Goal: Task Accomplishment & Management: Complete application form

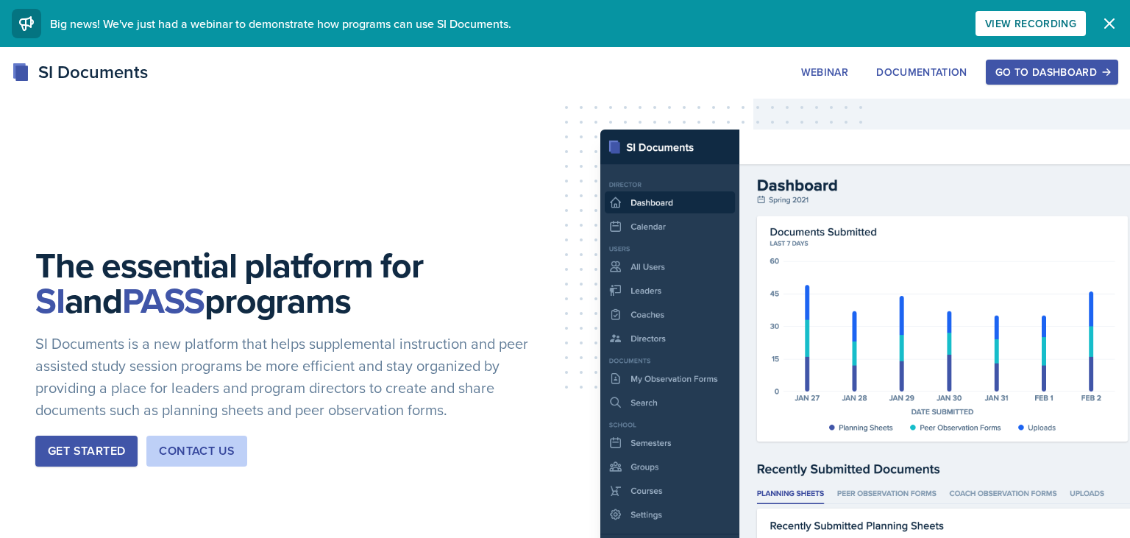
click at [1037, 66] on div "Go to Dashboard" at bounding box center [1051, 72] width 113 height 12
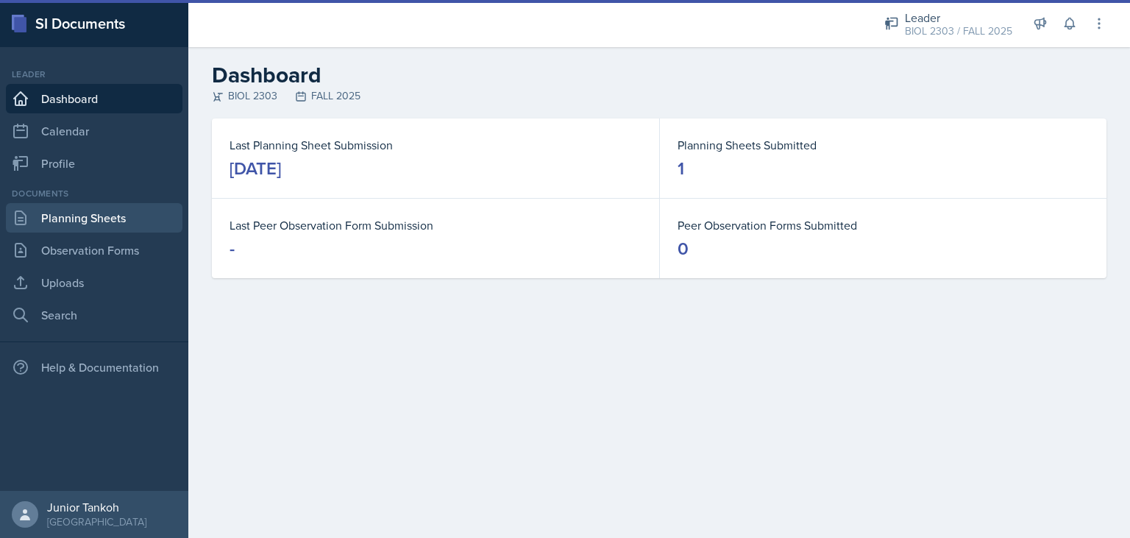
click at [94, 225] on link "Planning Sheets" at bounding box center [94, 217] width 177 height 29
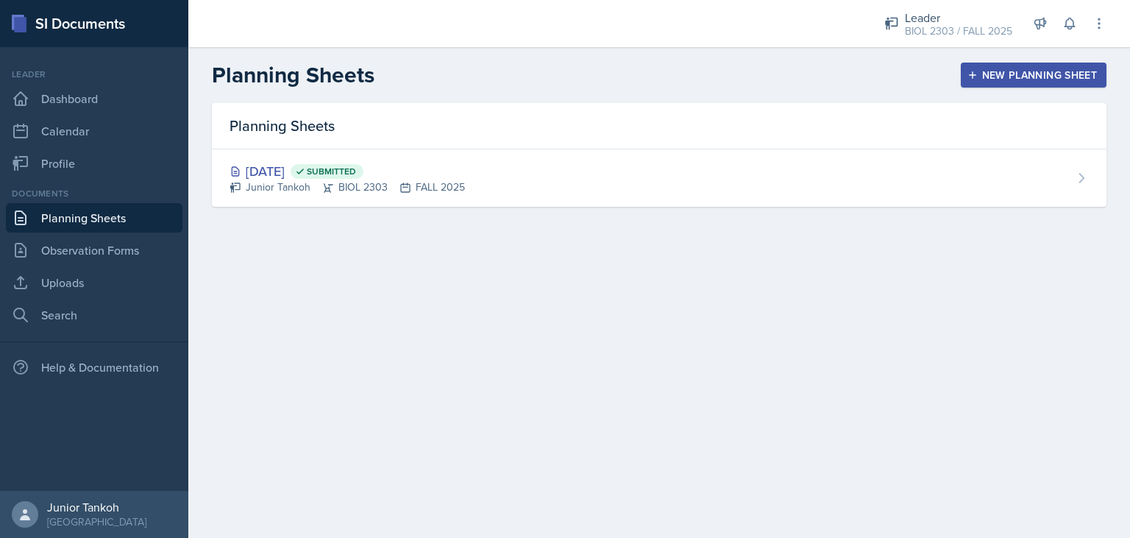
click at [129, 224] on link "Planning Sheets" at bounding box center [94, 217] width 177 height 29
click at [993, 63] on button "New Planning Sheet" at bounding box center [1034, 75] width 146 height 25
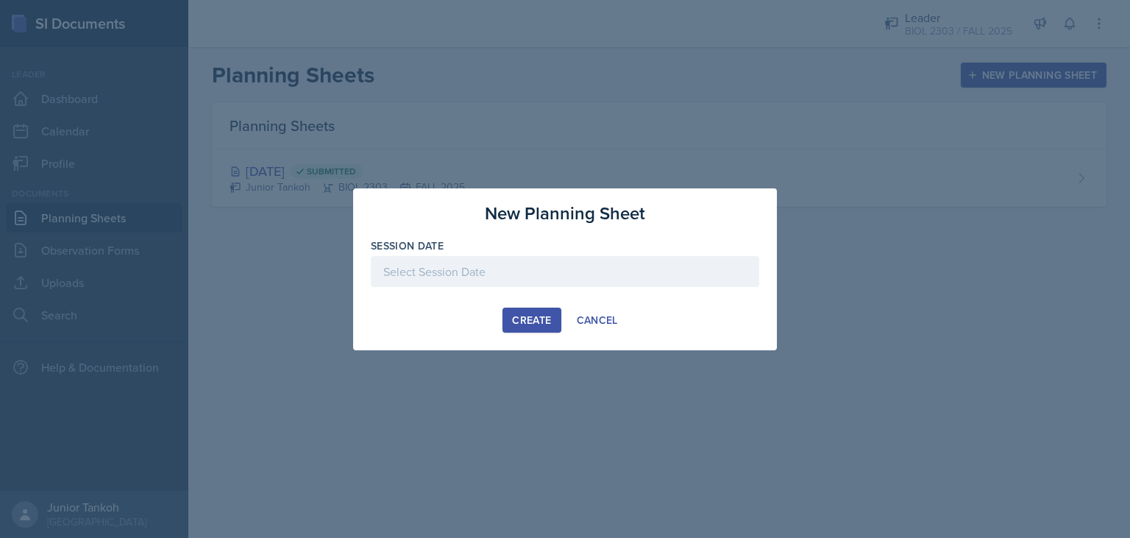
click at [535, 271] on div at bounding box center [565, 271] width 388 height 31
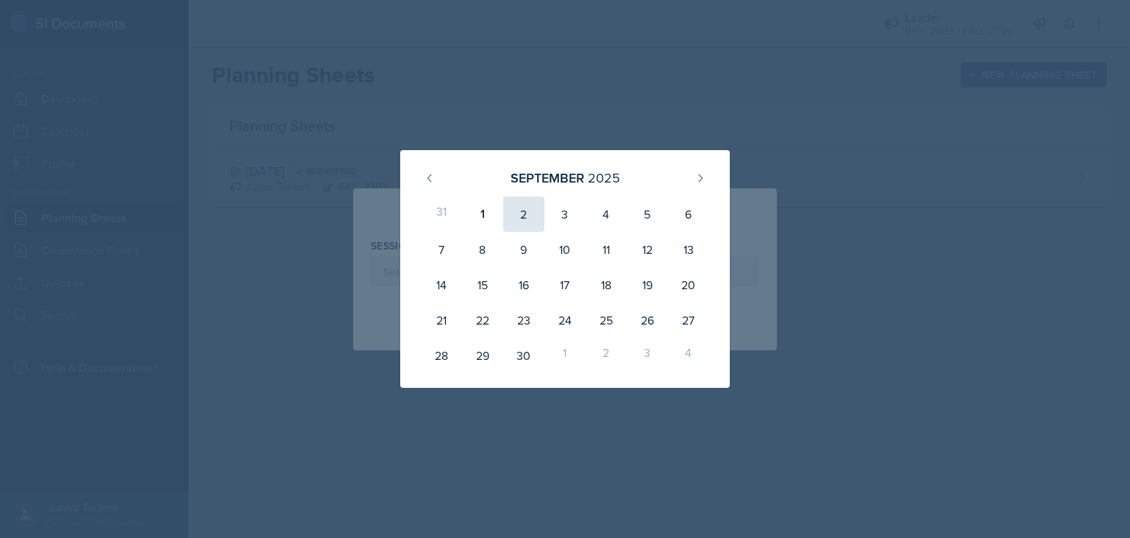
click at [522, 207] on div "2" at bounding box center [523, 213] width 41 height 35
type input "[DATE]"
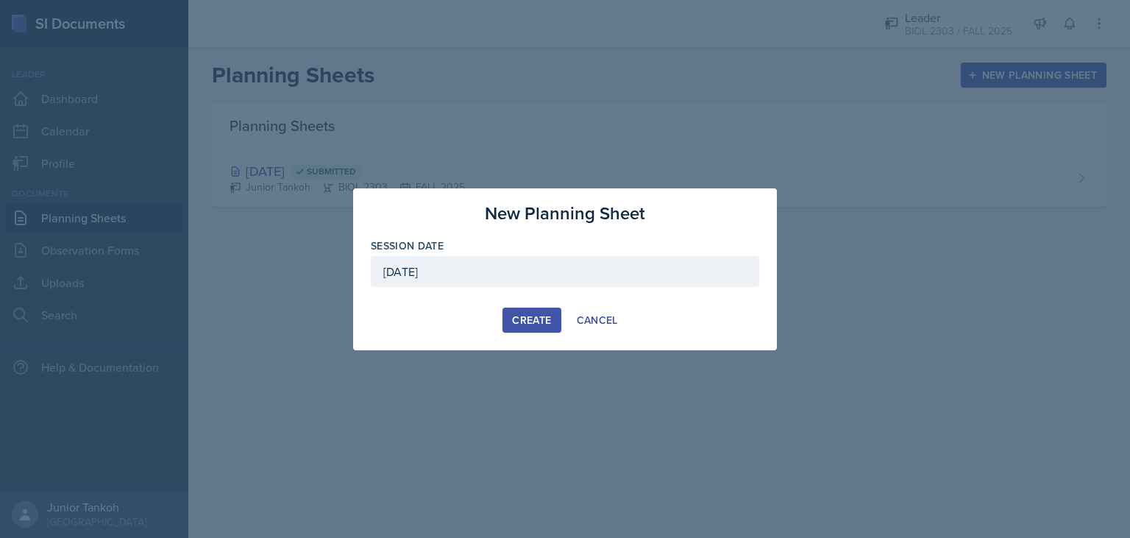
click at [536, 325] on div "Create" at bounding box center [531, 320] width 39 height 12
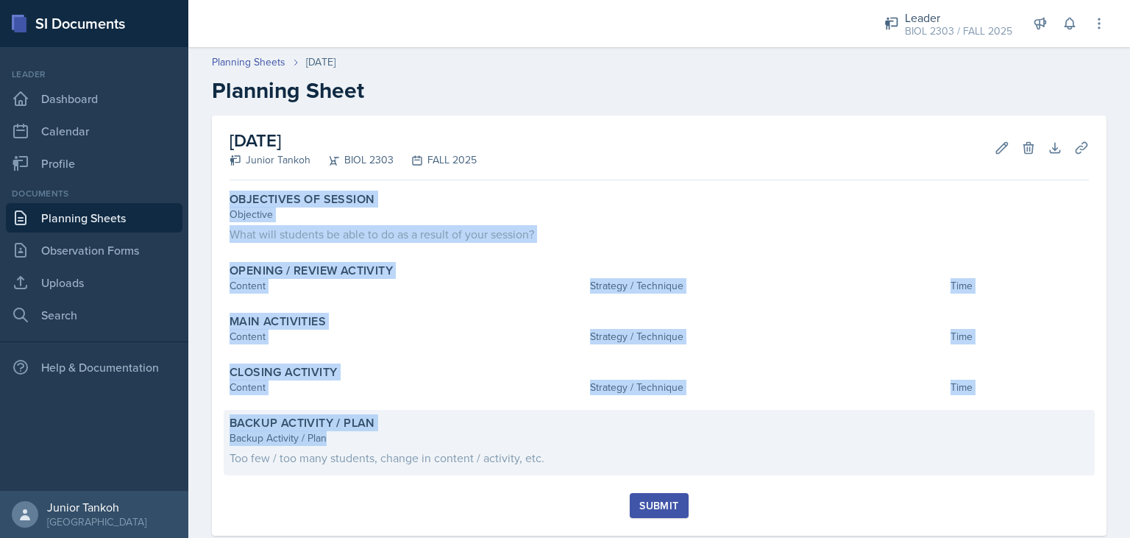
drag, startPoint x: 230, startPoint y: 196, endPoint x: 672, endPoint y: 437, distance: 503.7
click at [672, 437] on div "Objectives of Session Objective What will students be able to do as a result of…" at bounding box center [659, 339] width 859 height 307
copy div "Objectives of Session Objective What will students be able to do as a result of…"
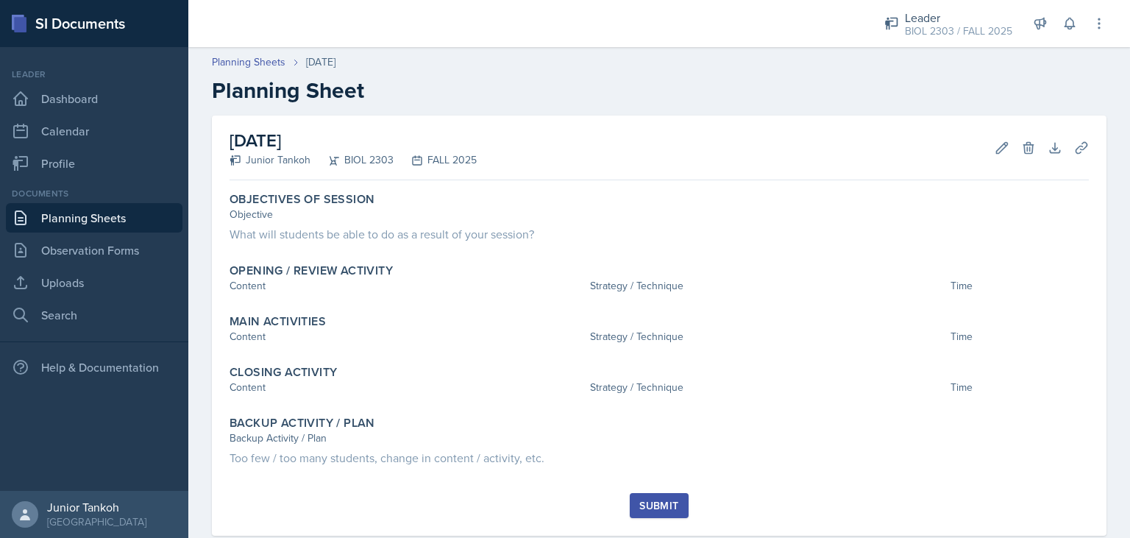
click at [463, 478] on div "Objectives of Session Objective What will students be able to do as a result of…" at bounding box center [659, 339] width 859 height 307
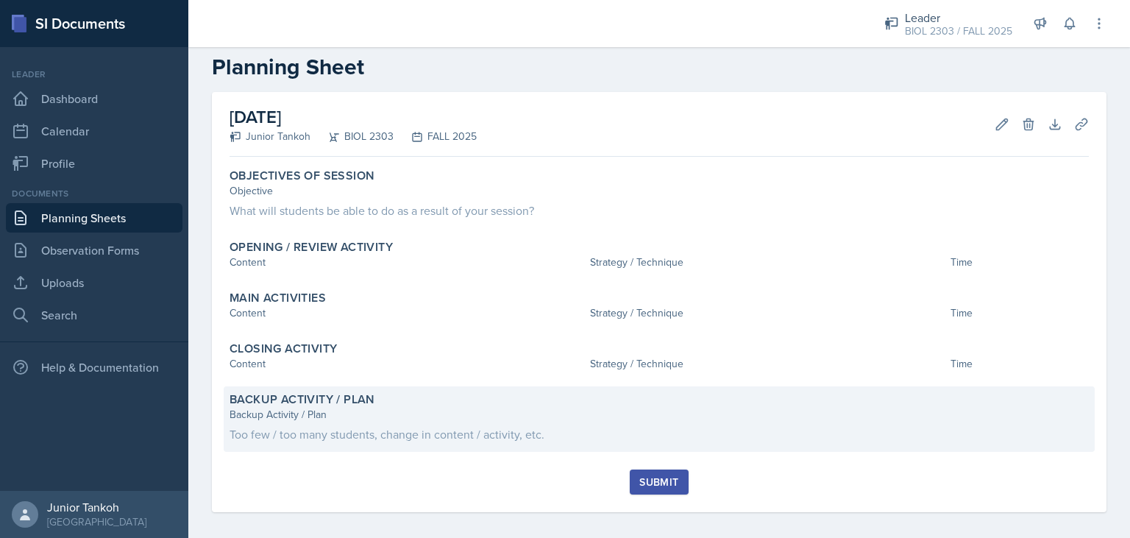
scroll to position [32, 0]
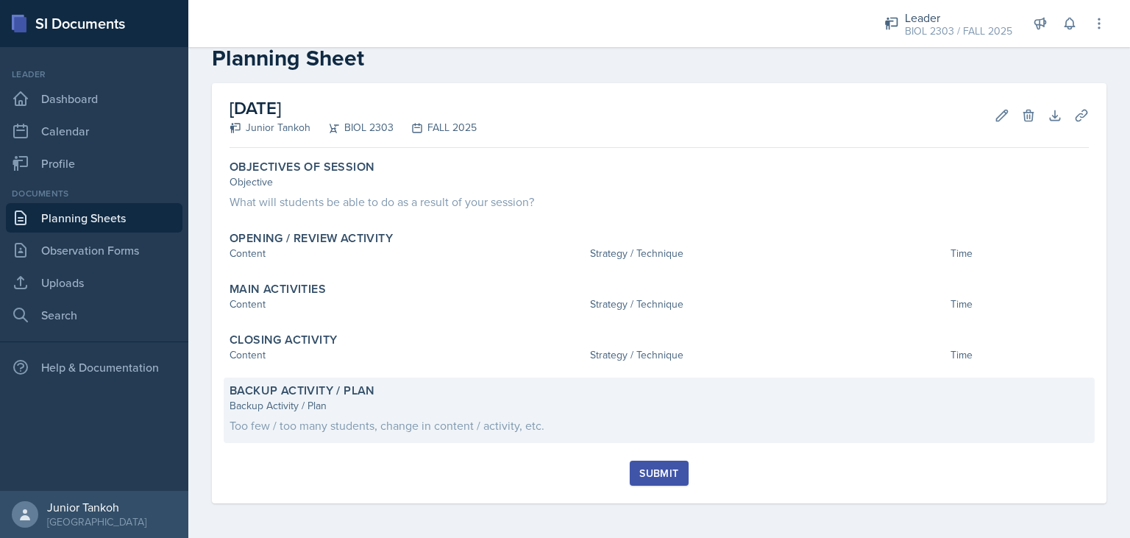
click at [452, 435] on div "Backup Activity / Plan Backup Activity / Plan Too few / too many students, chan…" at bounding box center [659, 409] width 871 height 65
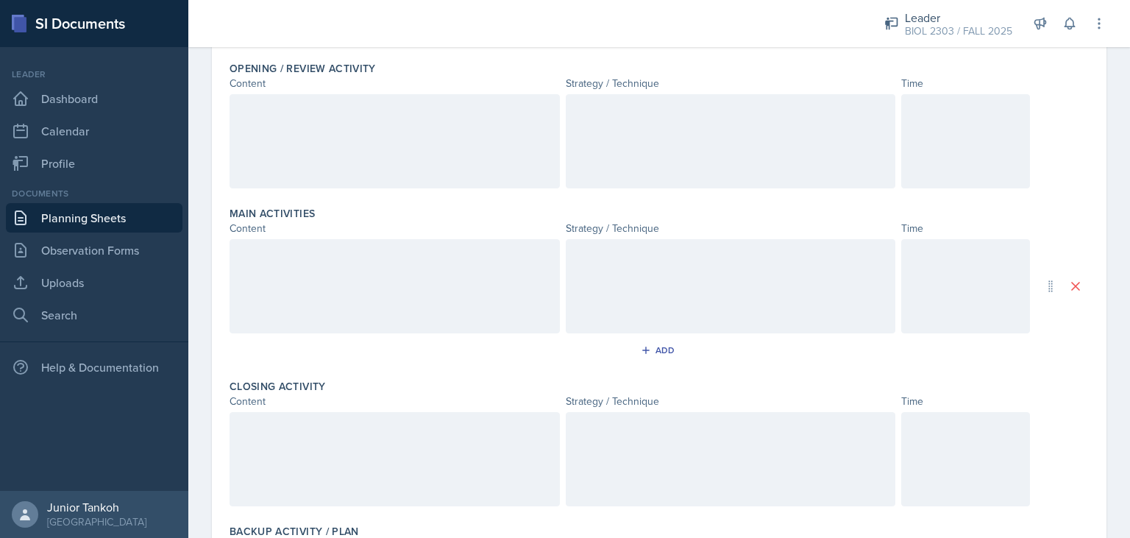
scroll to position [483, 0]
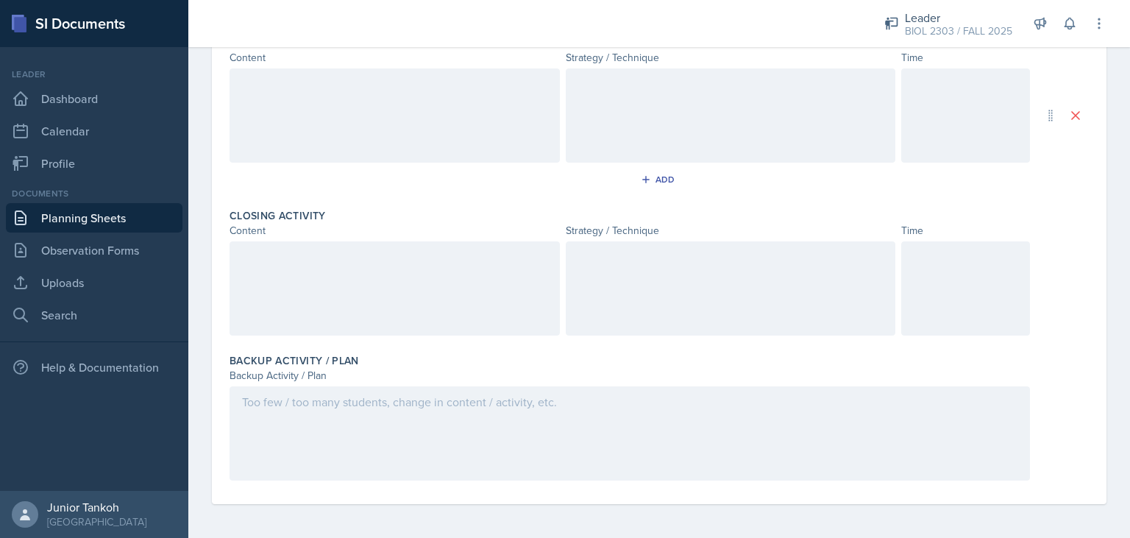
click at [342, 423] on div at bounding box center [630, 433] width 800 height 94
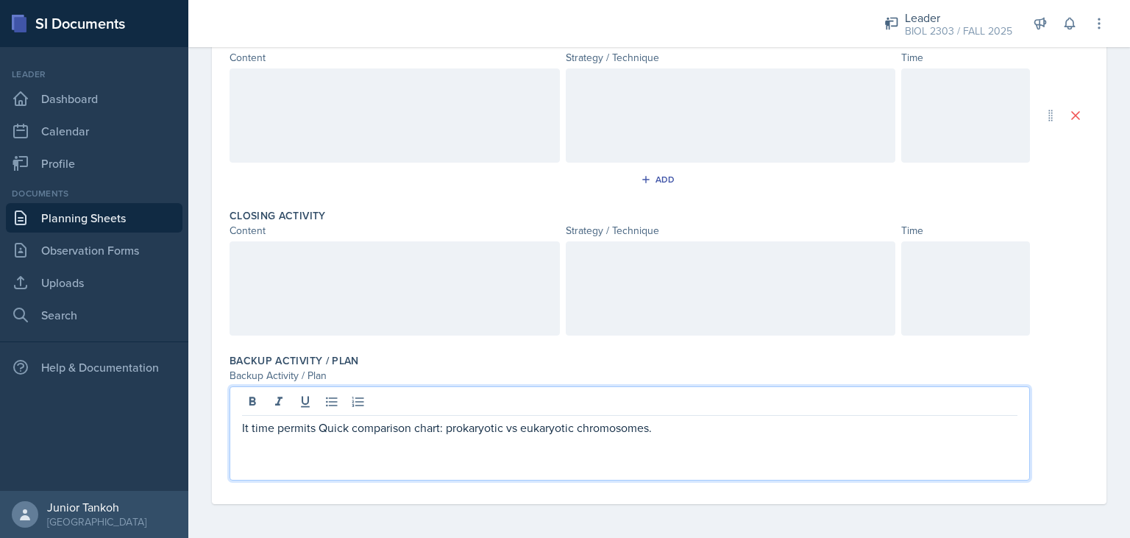
click at [330, 430] on p "It time permits Quick comparison chart: prokaryotic vs eukaryotic chromosomes." at bounding box center [629, 428] width 775 height 18
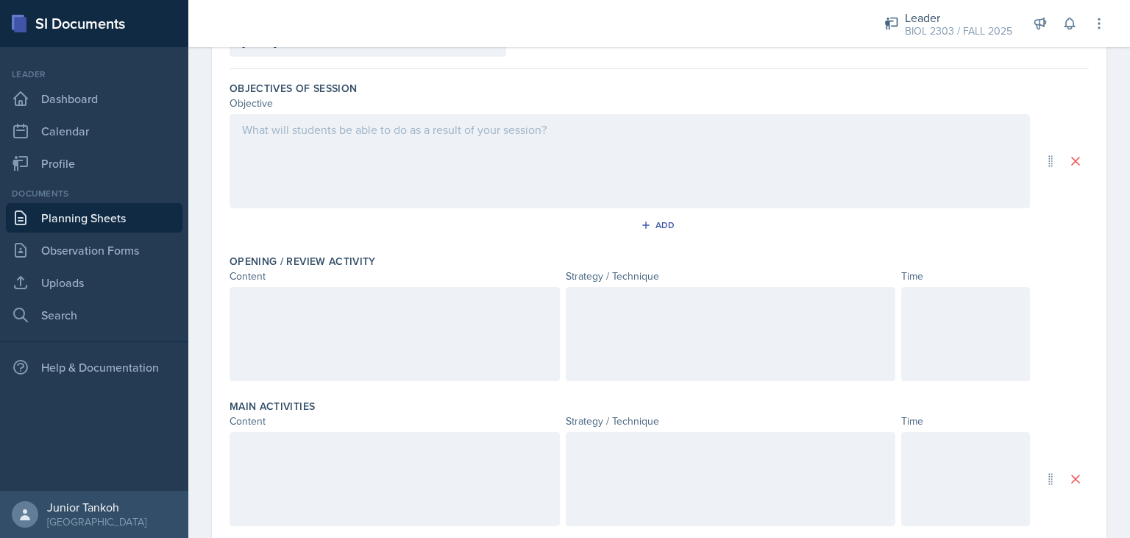
scroll to position [0, 0]
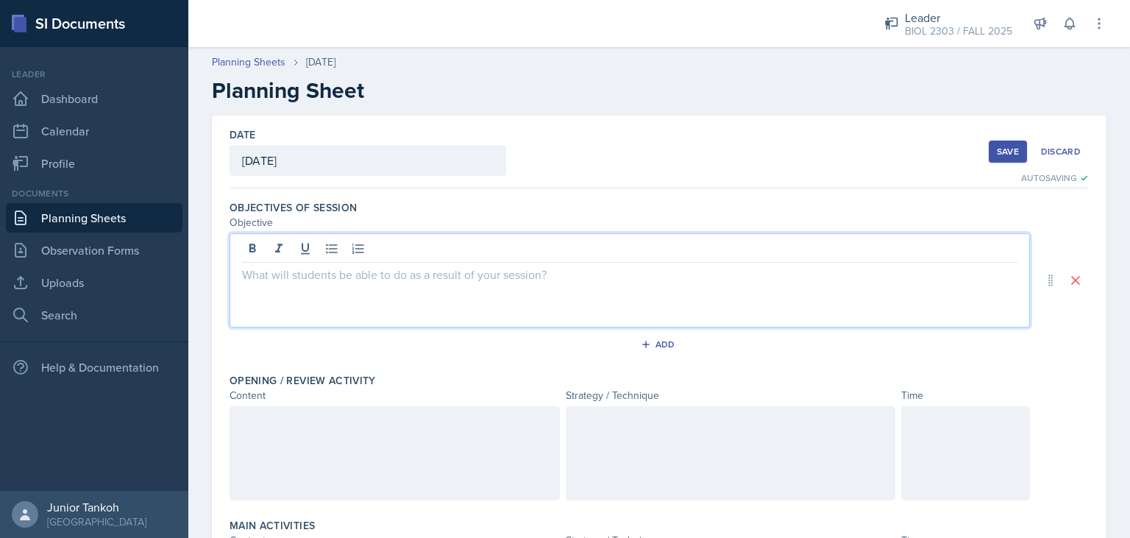
click at [327, 241] on div at bounding box center [630, 280] width 800 height 94
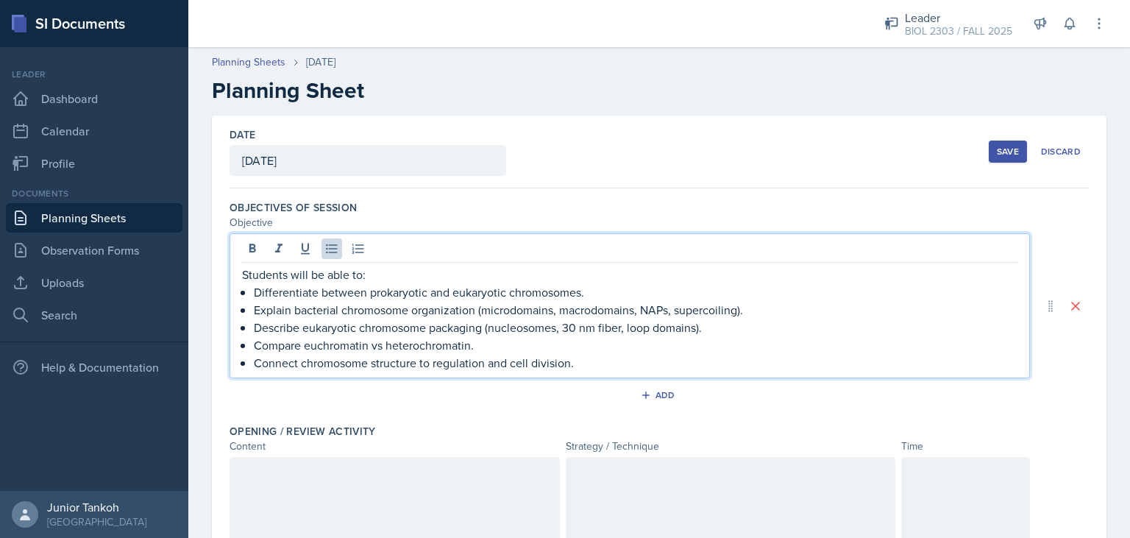
click at [442, 343] on p "Compare euchromatin vs heterochromatin." at bounding box center [636, 345] width 764 height 18
click at [326, 344] on p "Compare euchromatin vs heterochromatin." at bounding box center [636, 345] width 764 height 18
click at [509, 316] on p "Explain bacterial chromosome organization (microdomains, macrodomains, NAPs, su…" at bounding box center [636, 310] width 764 height 18
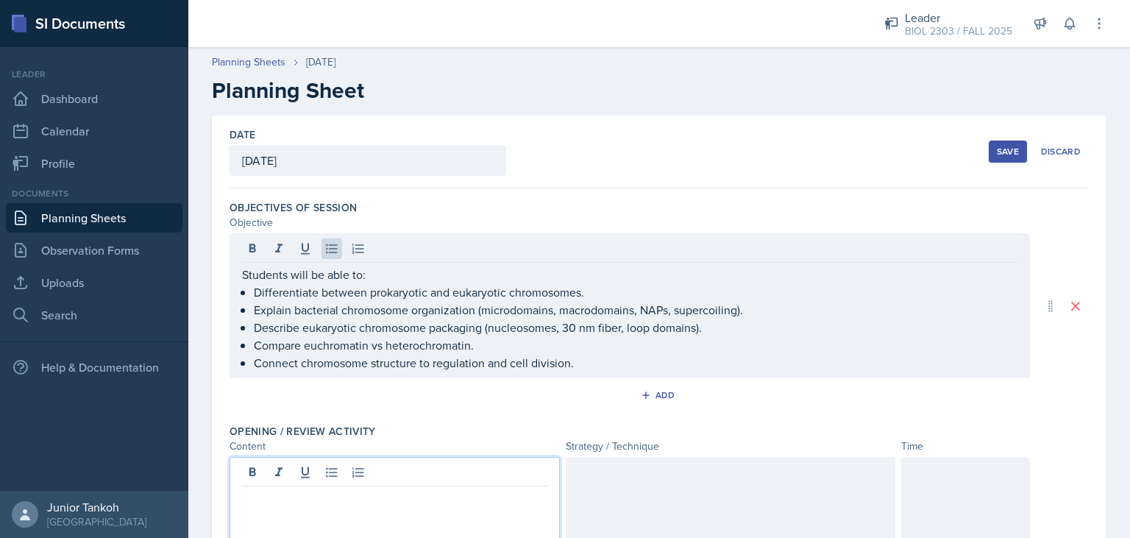
click at [294, 469] on div at bounding box center [395, 504] width 330 height 94
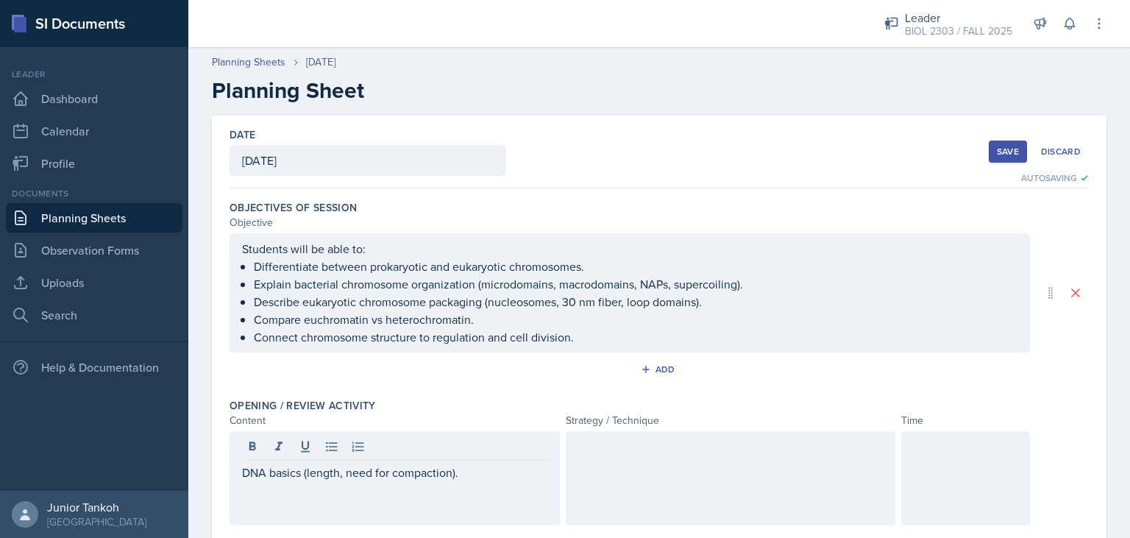
click at [578, 458] on div at bounding box center [731, 478] width 330 height 94
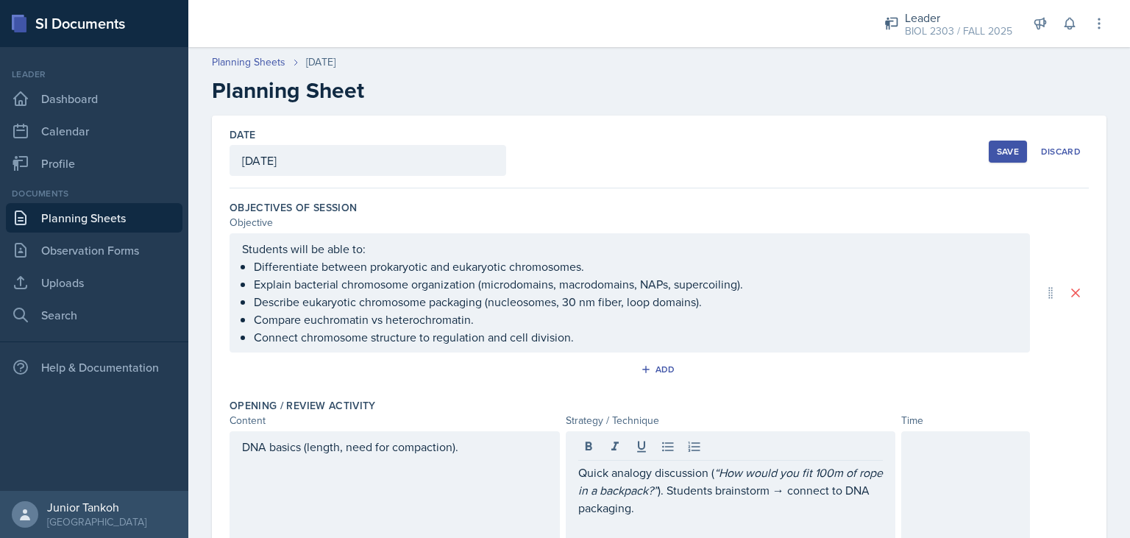
click at [973, 488] on div at bounding box center [965, 486] width 129 height 110
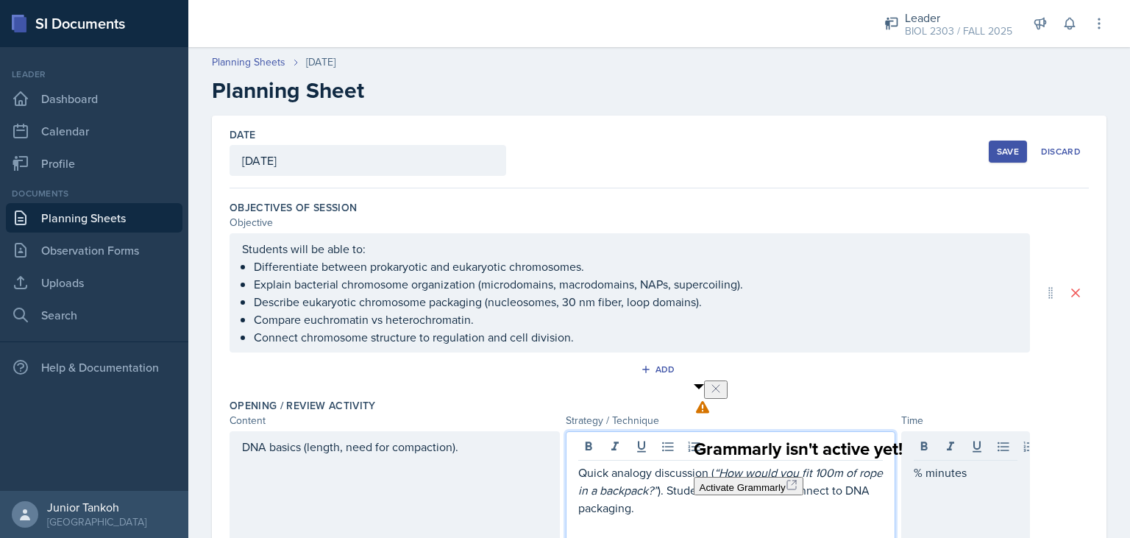
click at [786, 463] on p "Quick analogy discussion ( “How would you fit 100m of rope in a backpack?” ). S…" at bounding box center [730, 489] width 305 height 53
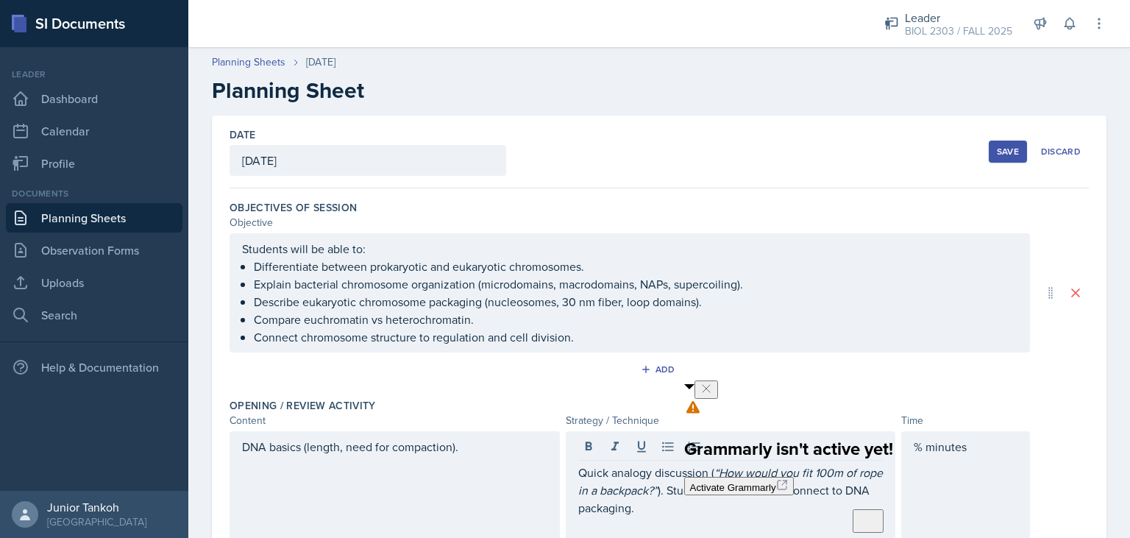
click at [718, 391] on button at bounding box center [706, 389] width 24 height 18
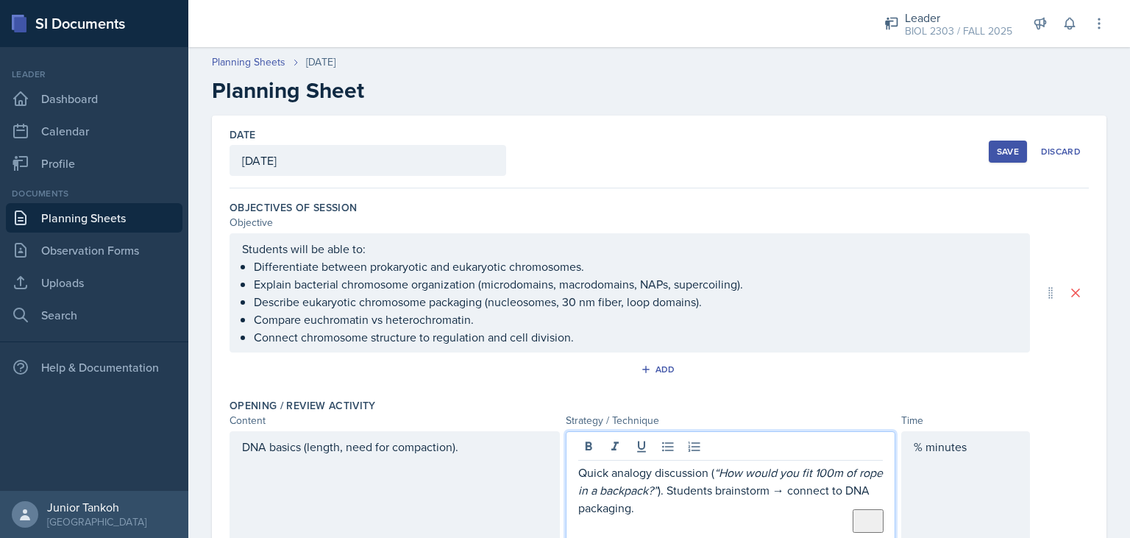
click at [783, 455] on div "Quick analogy discussion ( “How would you fit 100m of rope in a backpack?” ). S…" at bounding box center [731, 486] width 330 height 110
click at [775, 496] on p "Quick analogy discussion ( “How would you fit 100m of rope in a backpack?” ). S…" at bounding box center [730, 489] width 305 height 53
click at [778, 491] on p "Quick analogy discussion ( “How would you fit 100m of rope in a backpack?” ). S…" at bounding box center [730, 489] width 305 height 53
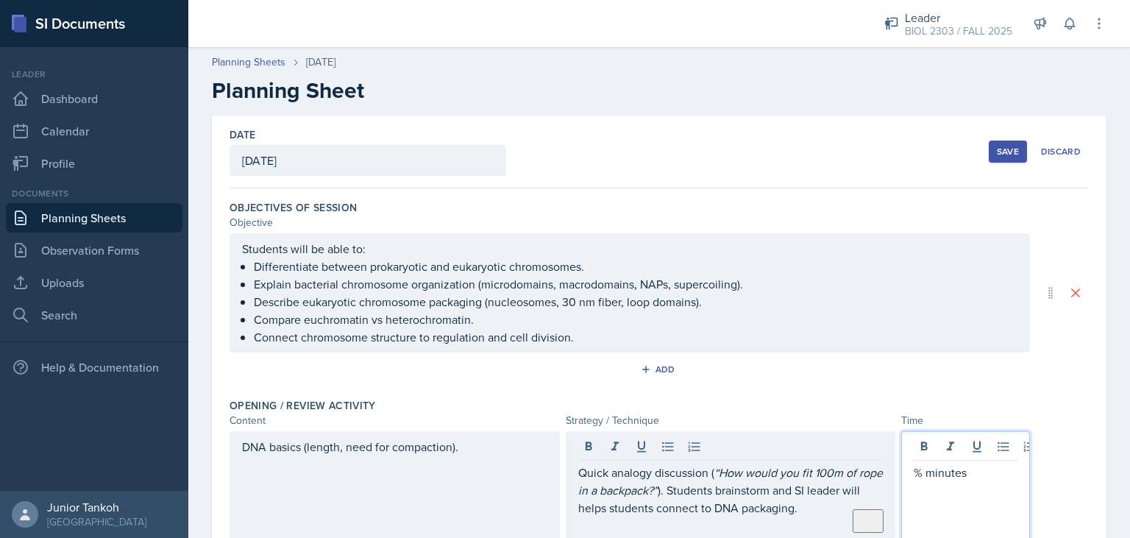
click at [927, 443] on div "% minutes" at bounding box center [965, 486] width 129 height 110
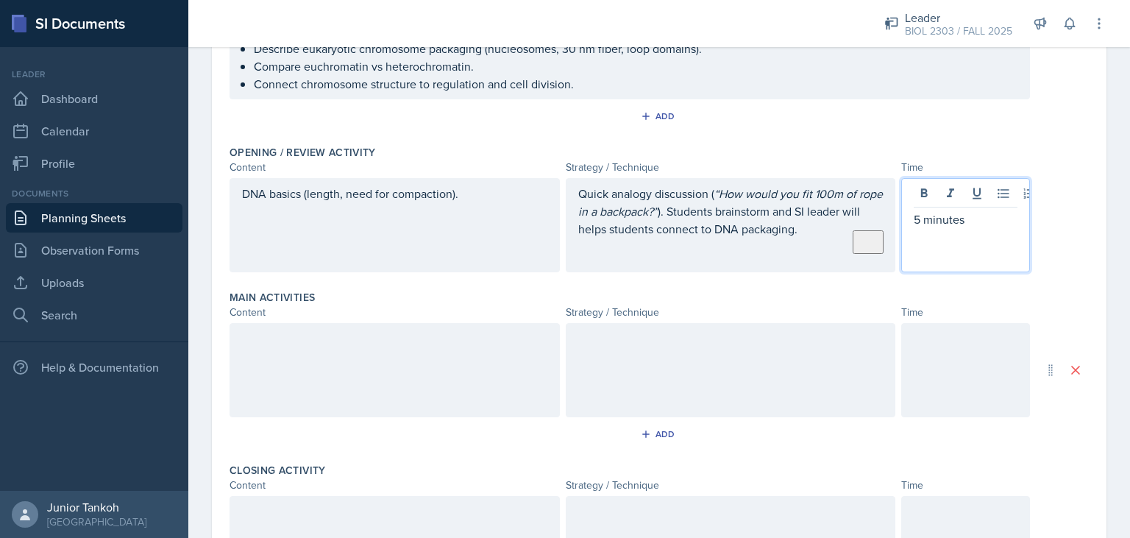
scroll to position [255, 0]
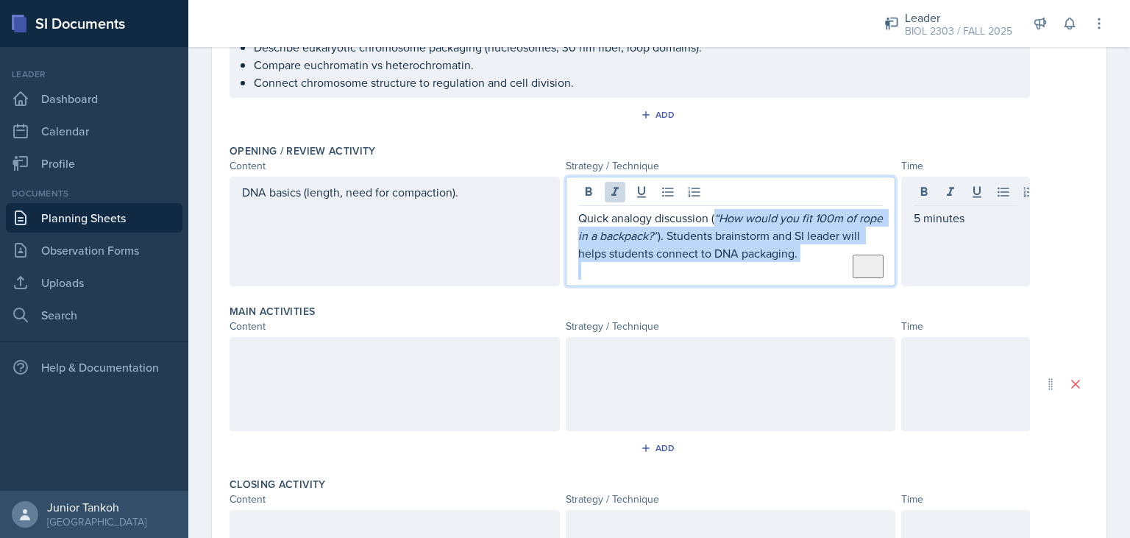
drag, startPoint x: 714, startPoint y: 190, endPoint x: 796, endPoint y: 275, distance: 118.6
click at [796, 275] on div "Quick analogy discussion ( “How would you fit 100m of rope in a backpack?” ). S…" at bounding box center [730, 244] width 305 height 71
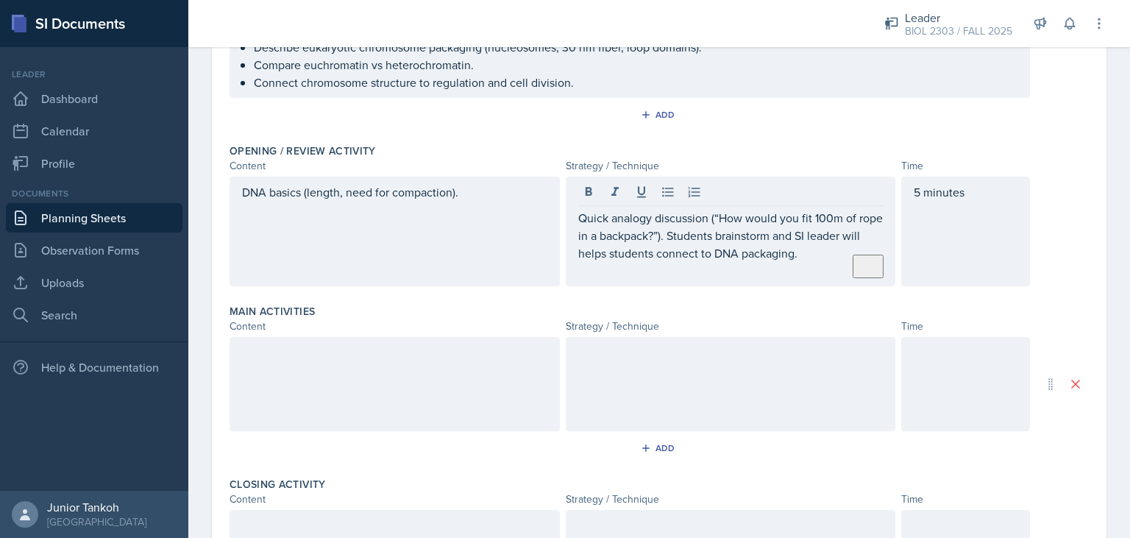
click at [408, 403] on div at bounding box center [395, 384] width 330 height 94
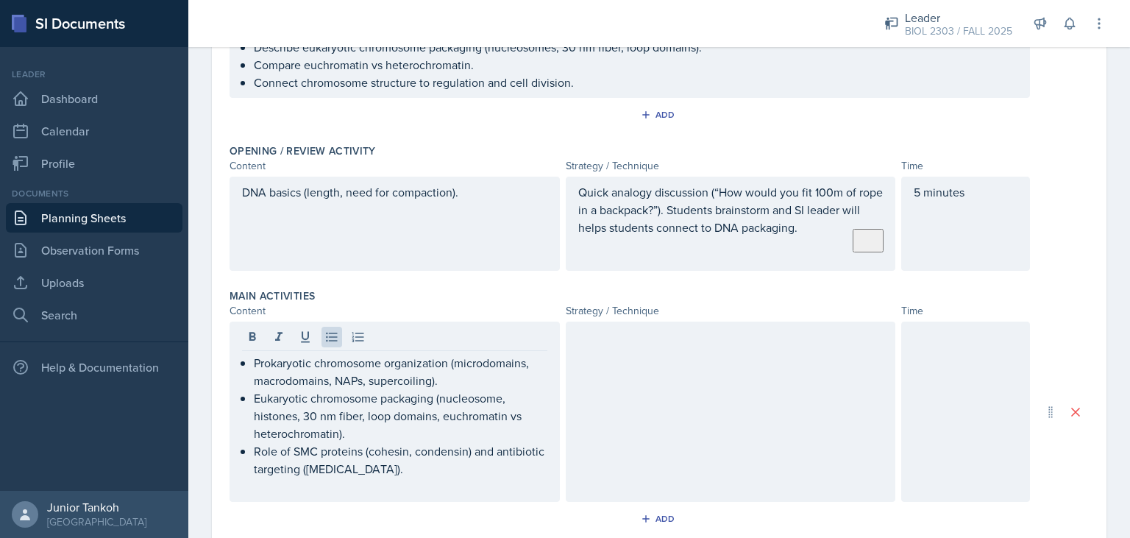
click at [622, 369] on div at bounding box center [731, 411] width 330 height 180
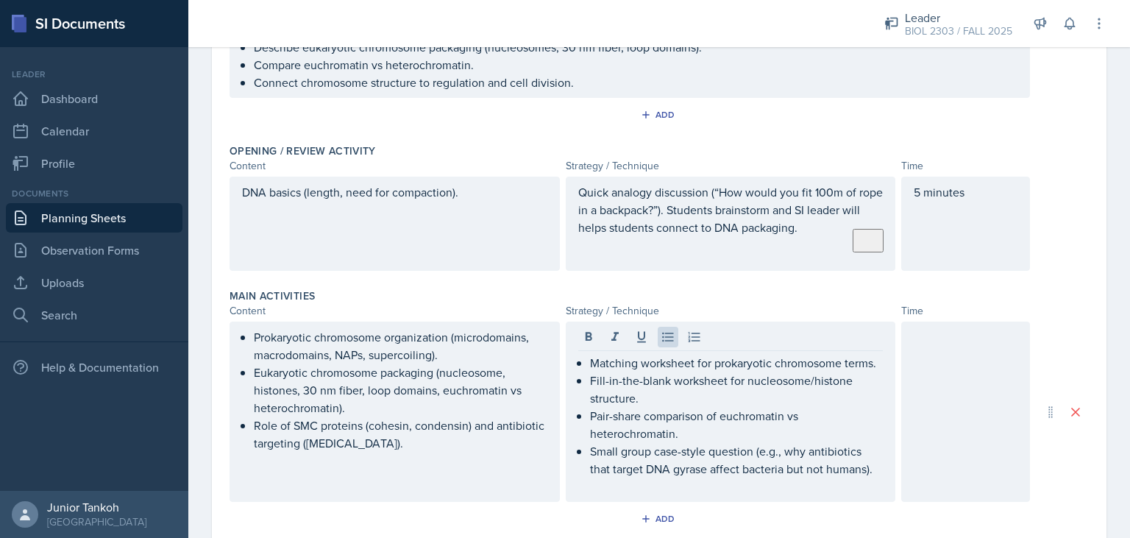
click at [987, 377] on div at bounding box center [965, 411] width 129 height 180
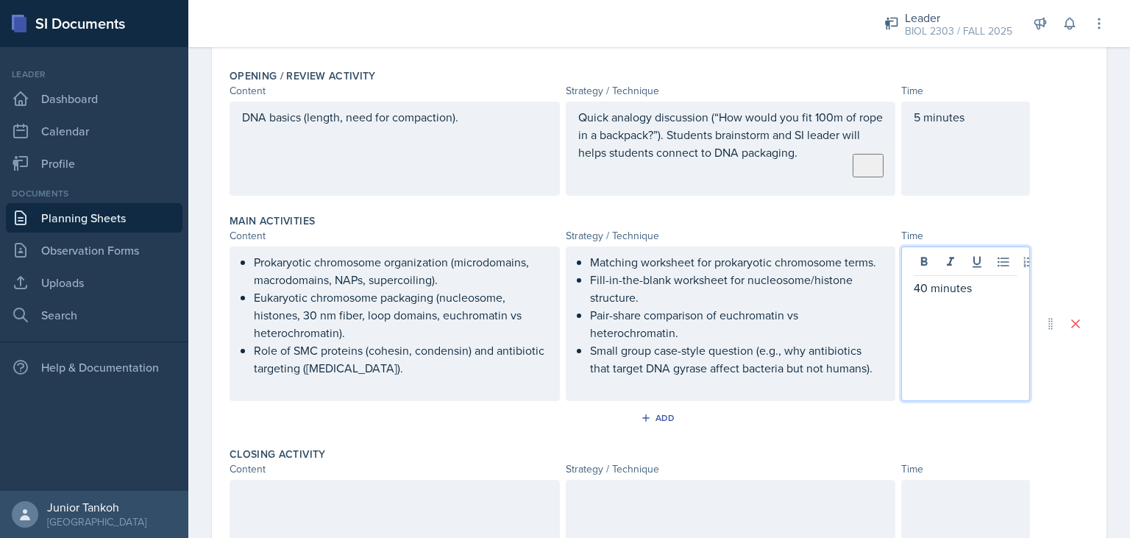
scroll to position [408, 0]
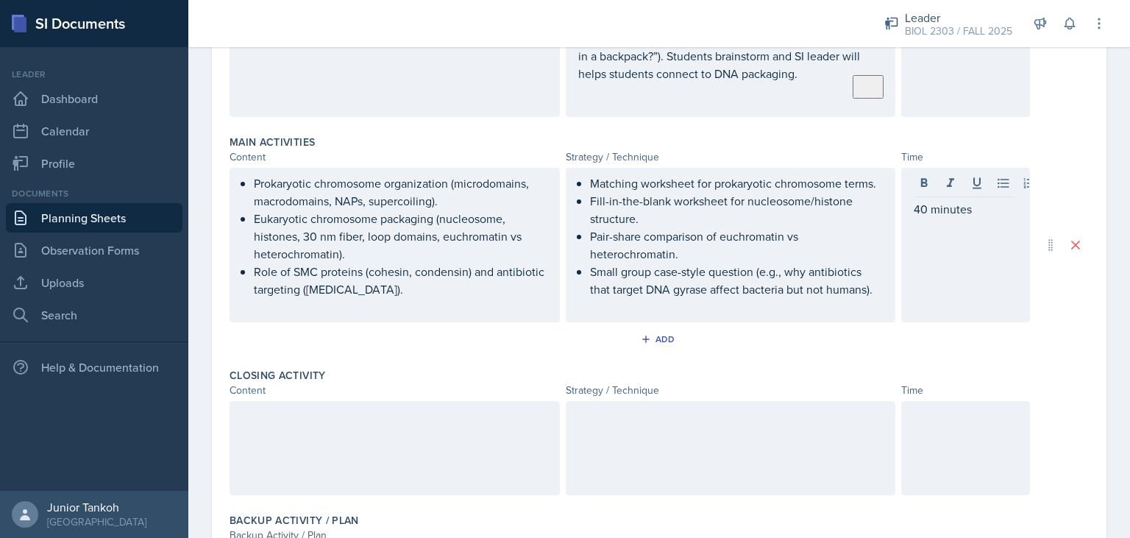
click at [280, 454] on div at bounding box center [395, 448] width 330 height 94
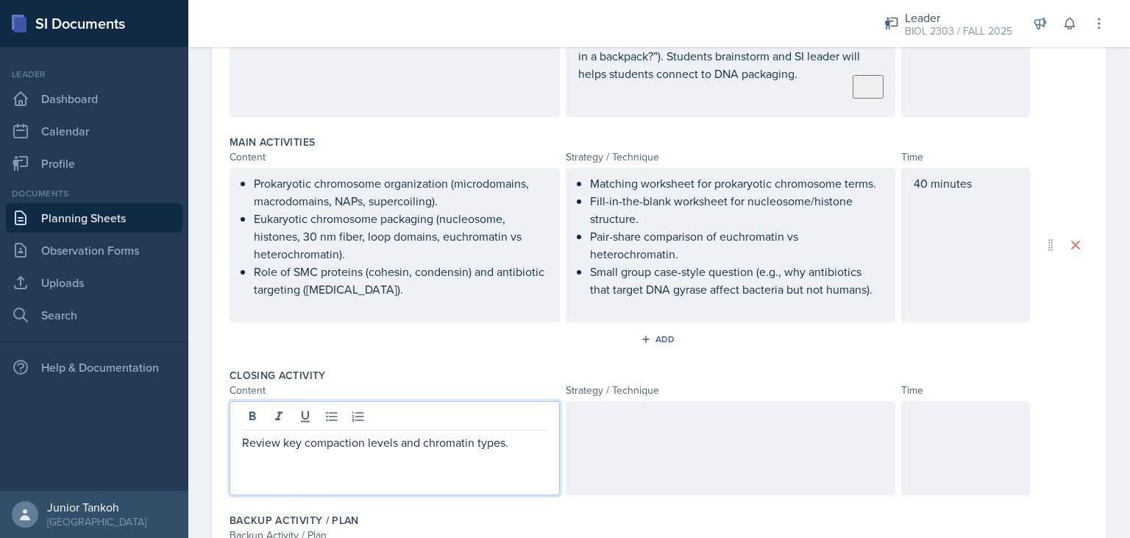
click at [631, 437] on div at bounding box center [731, 448] width 330 height 94
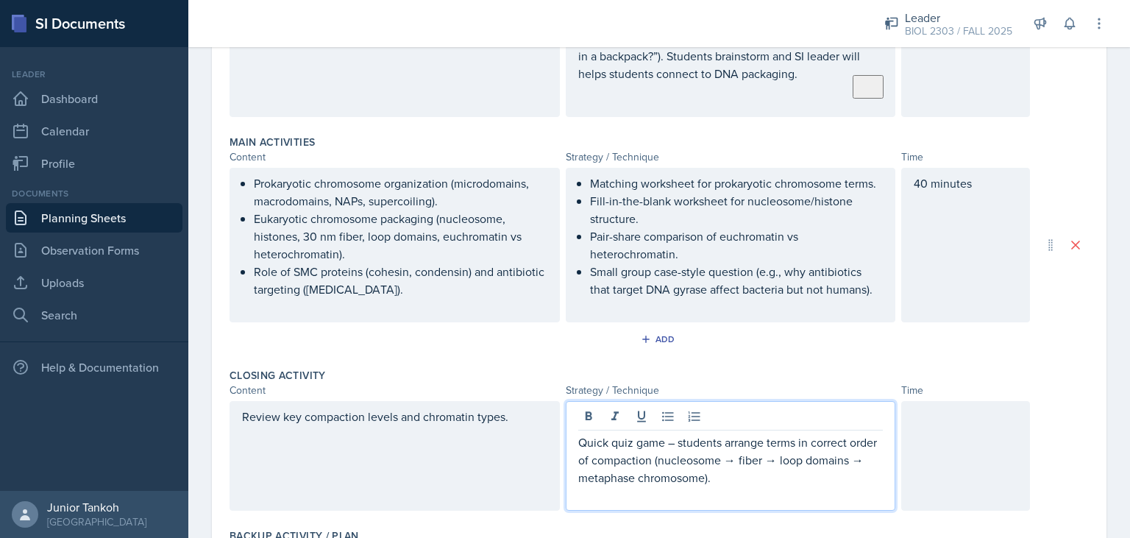
click at [590, 459] on p "Quick quiz game – students arrange terms in correct order of compaction (nucleo…" at bounding box center [730, 459] width 305 height 53
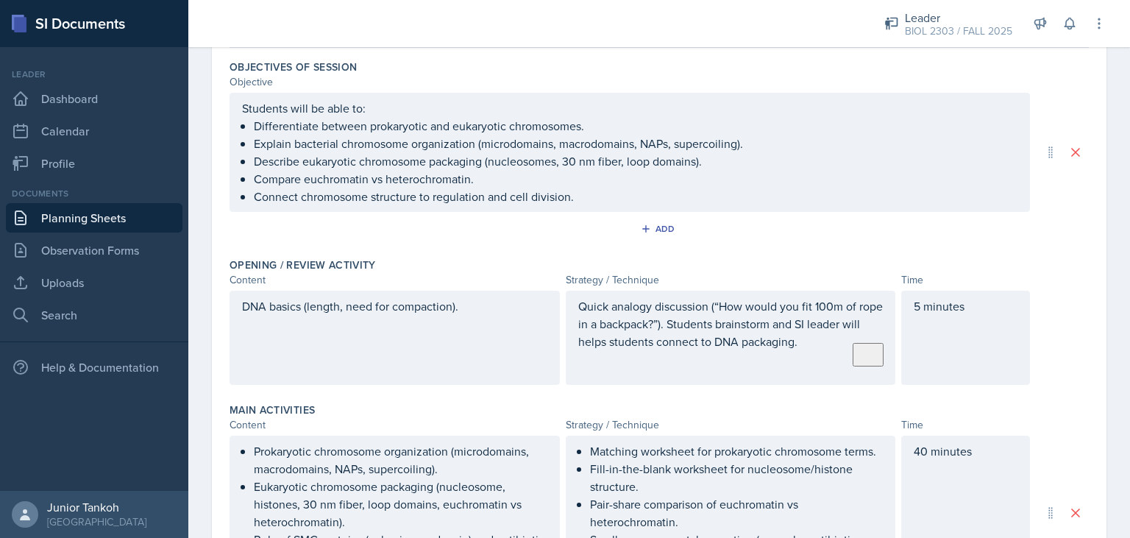
scroll to position [143, 0]
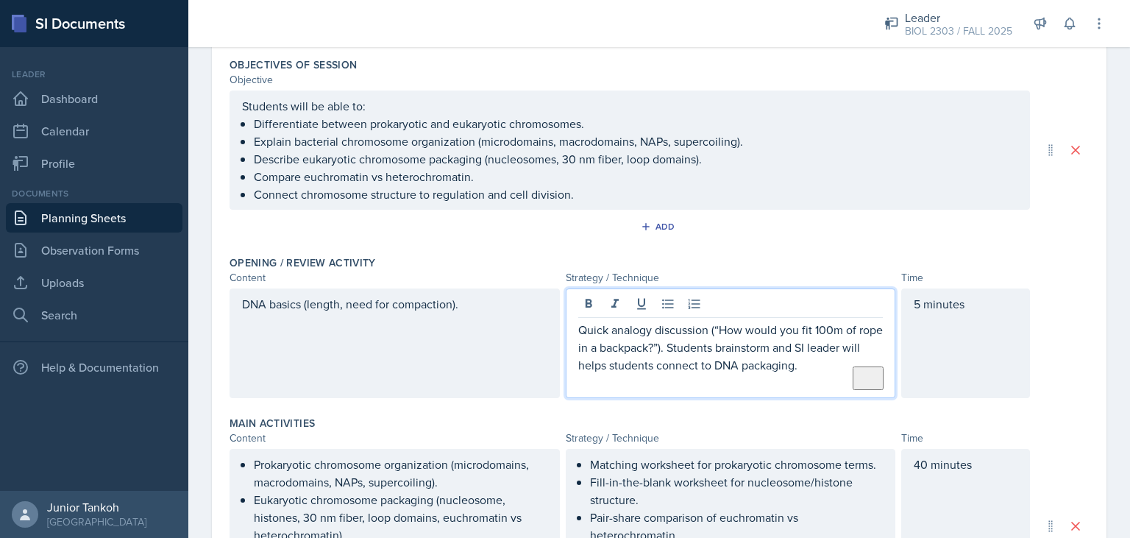
click at [658, 317] on div "Quick analogy discussion (“How would you fit 100m of rope in a backpack?”). Stu…" at bounding box center [731, 343] width 330 height 110
click at [717, 321] on p "Quick analogy discussion (“How would you fit 100m of rope in a backpack?). Stud…" at bounding box center [730, 347] width 305 height 53
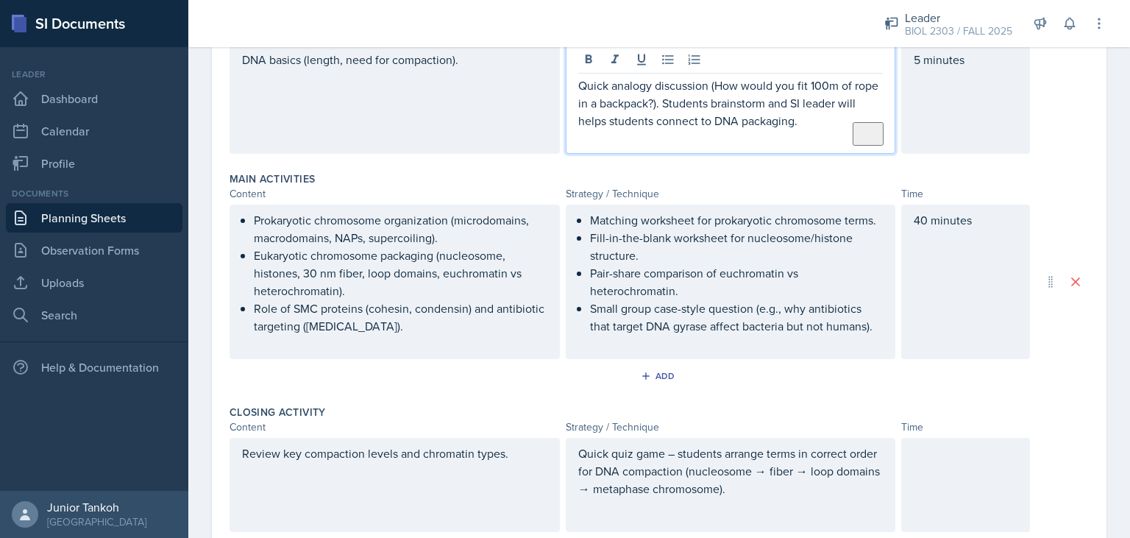
scroll to position [560, 0]
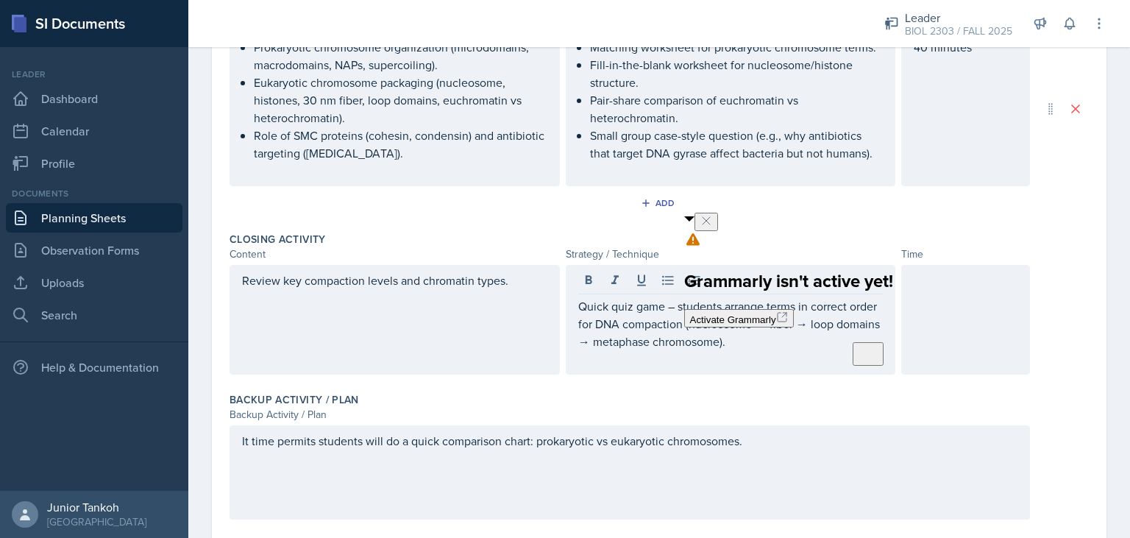
click at [712, 223] on icon "Close" at bounding box center [706, 221] width 12 height 12
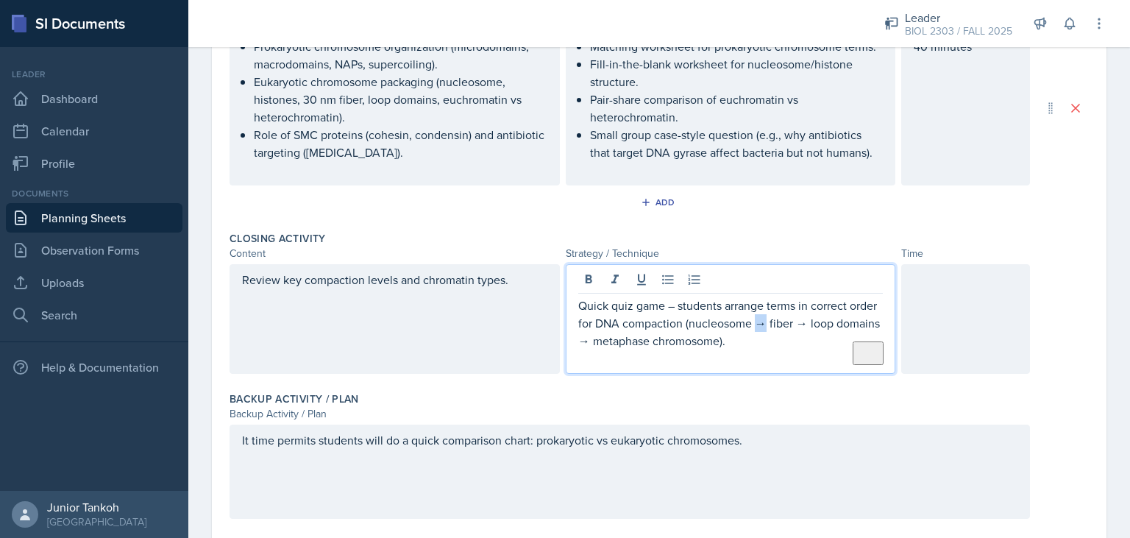
drag, startPoint x: 763, startPoint y: 298, endPoint x: 756, endPoint y: 323, distance: 25.9
click at [756, 323] on p "Quick quiz game – students arrange terms in correct order for DNA compaction (n…" at bounding box center [730, 322] width 305 height 53
drag, startPoint x: 794, startPoint y: 319, endPoint x: 786, endPoint y: 321, distance: 7.5
click at [786, 321] on p "Quick quiz game – students arrange terms in correct order for DNA compaction (n…" at bounding box center [730, 322] width 305 height 53
drag, startPoint x: 872, startPoint y: 322, endPoint x: 860, endPoint y: 322, distance: 12.5
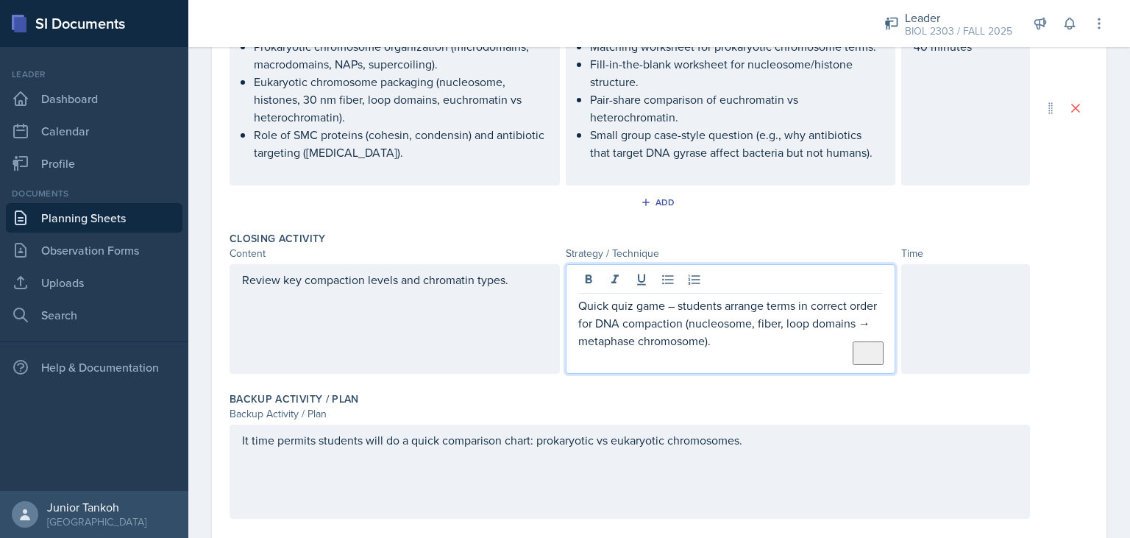
click at [869, 324] on p "Quick quiz game – students arrange terms in correct order for DNA compaction (n…" at bounding box center [730, 322] width 305 height 53
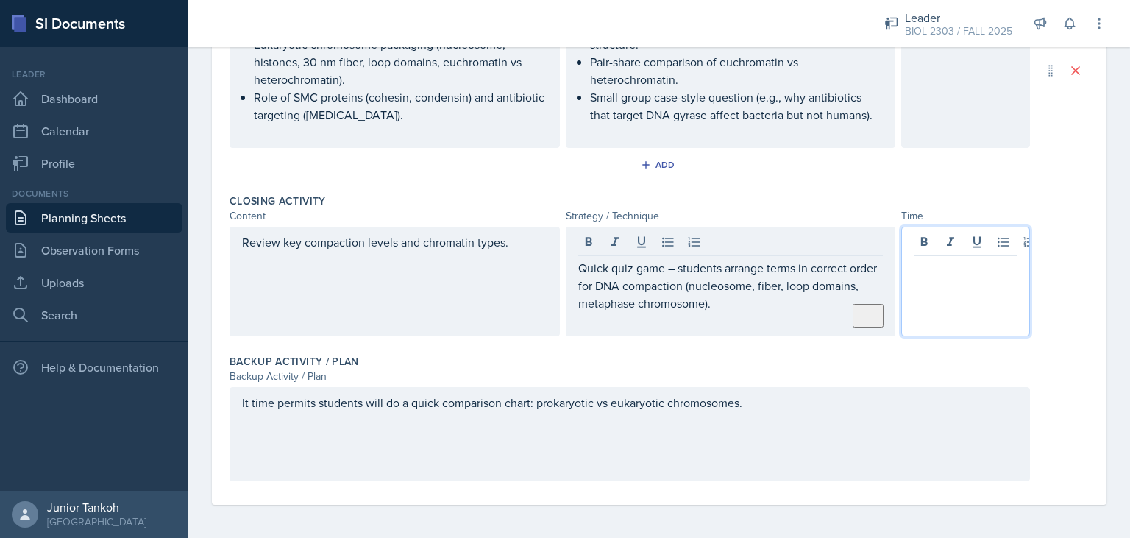
click at [994, 240] on div at bounding box center [965, 282] width 129 height 110
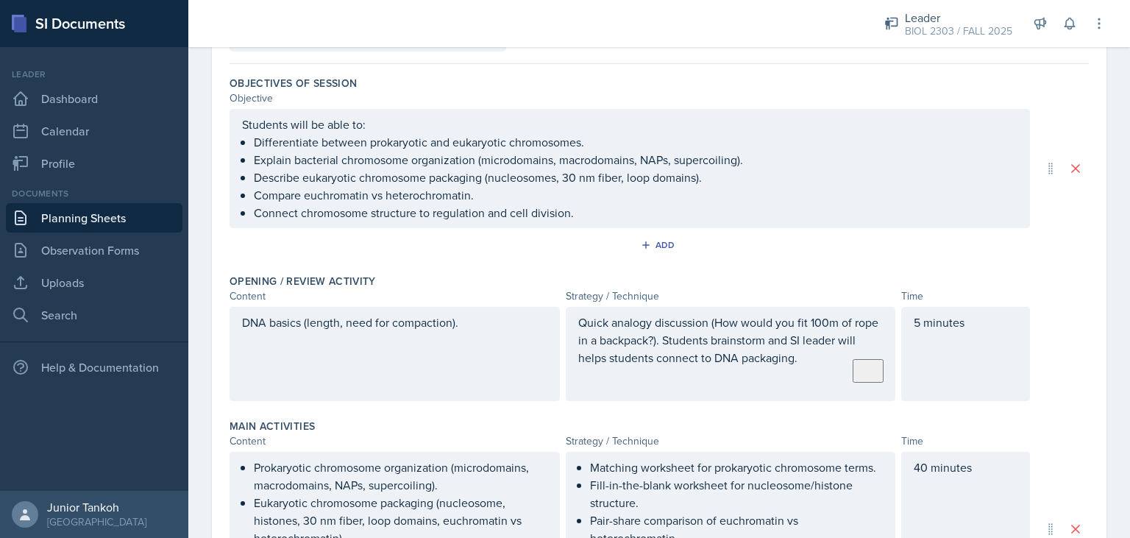
scroll to position [0, 0]
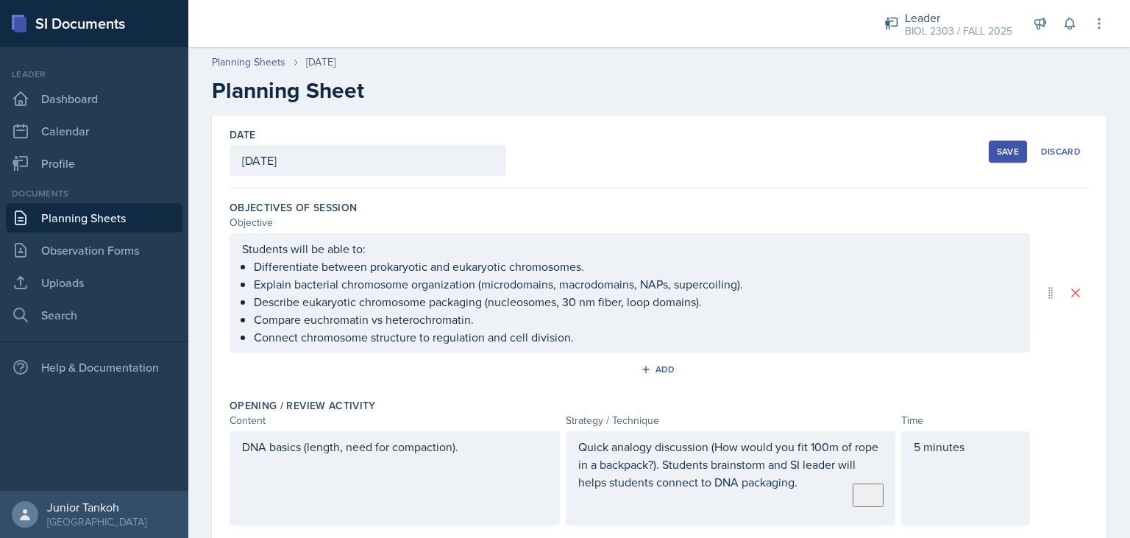
click at [1008, 152] on div "Save" at bounding box center [1008, 152] width 22 height 12
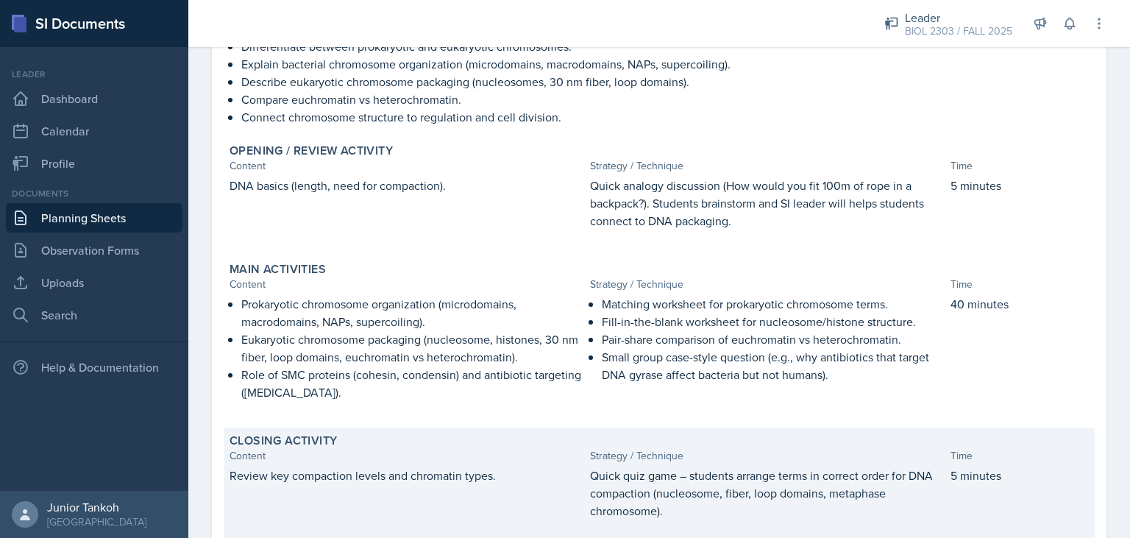
scroll to position [203, 0]
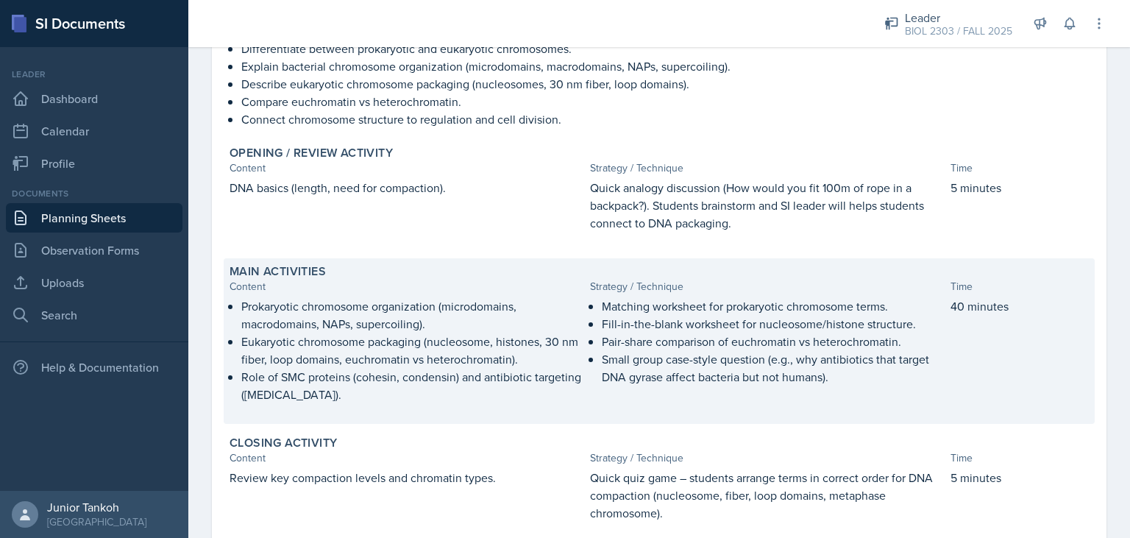
click at [970, 305] on p "40 minutes" at bounding box center [1019, 306] width 138 height 18
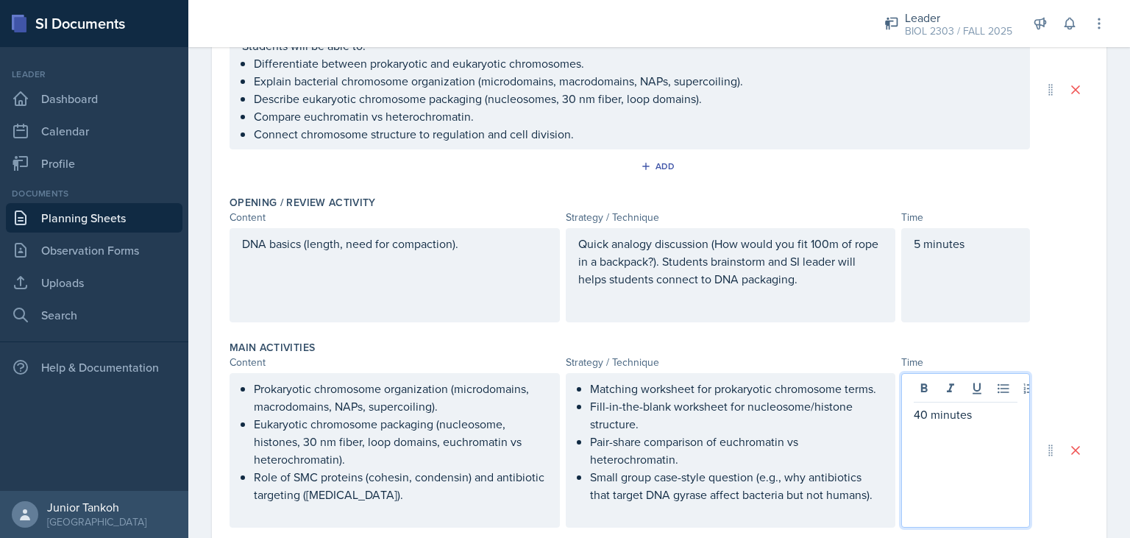
click at [920, 385] on div "40 minutes" at bounding box center [965, 450] width 129 height 154
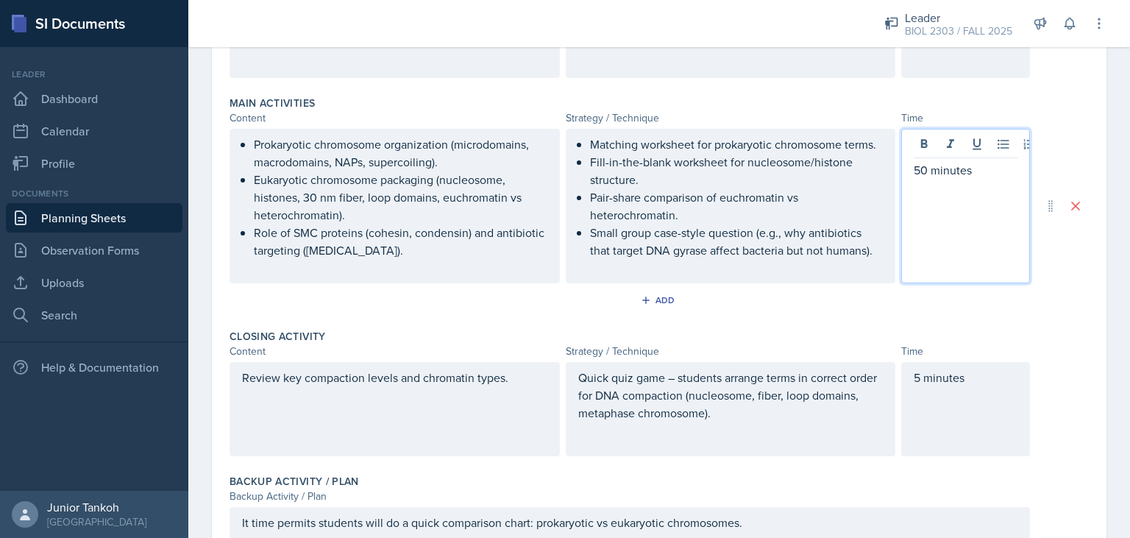
scroll to position [568, 0]
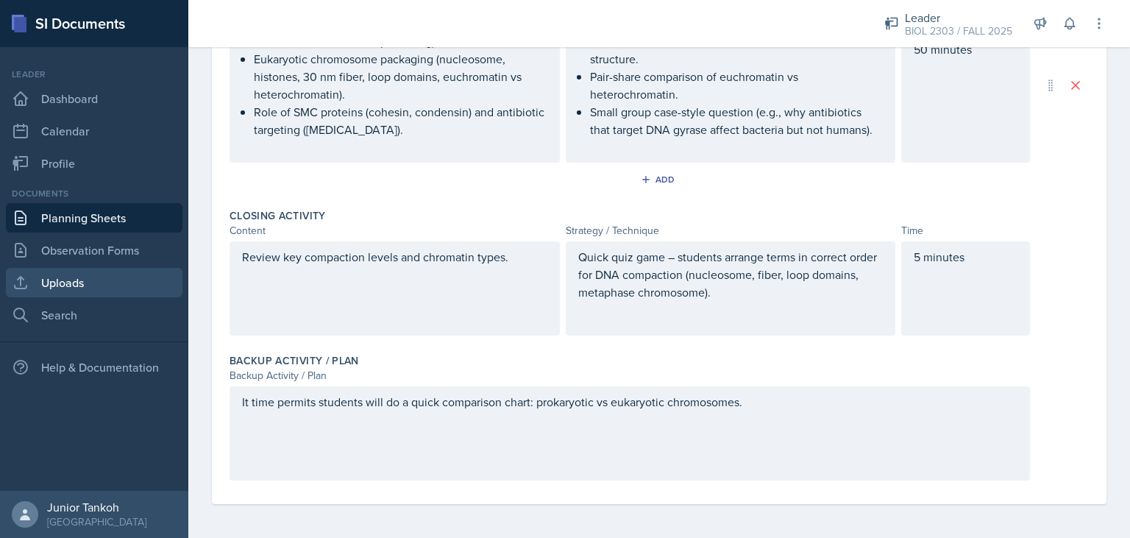
click at [108, 286] on link "Uploads" at bounding box center [94, 282] width 177 height 29
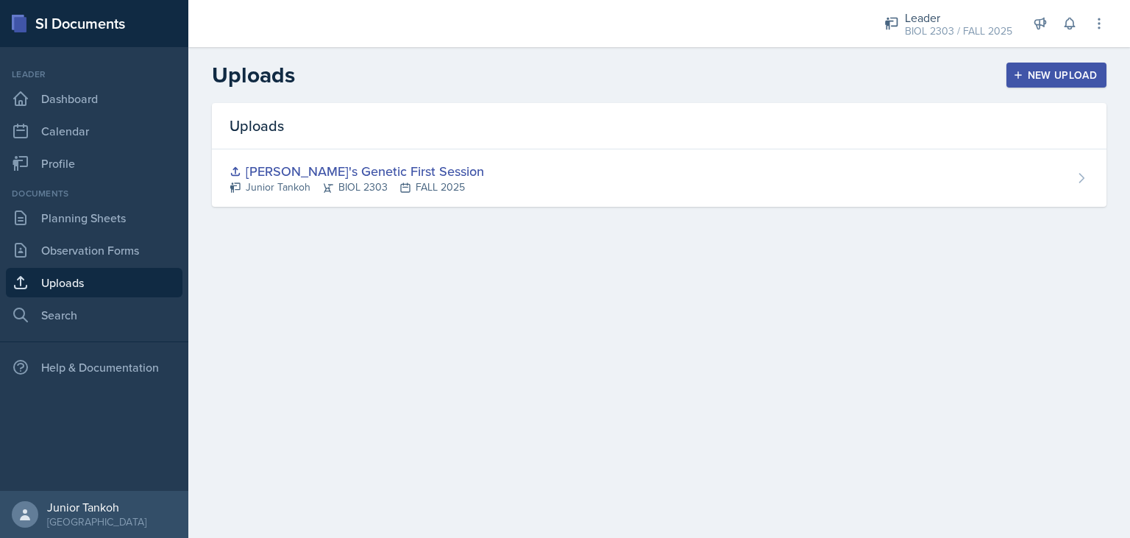
click at [1067, 74] on div "New Upload" at bounding box center [1057, 75] width 82 height 12
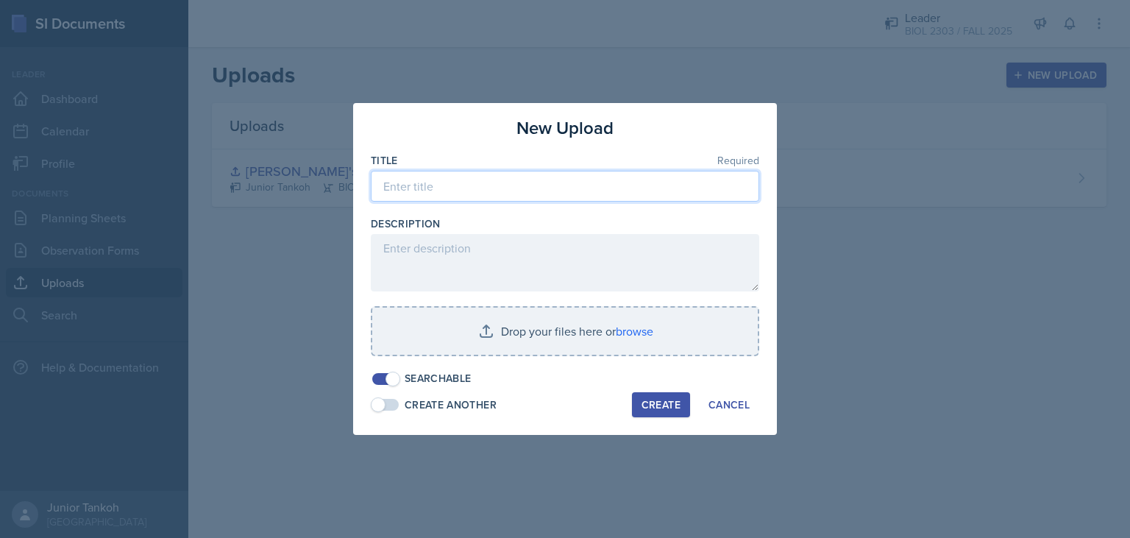
click at [539, 198] on input at bounding box center [565, 186] width 388 height 31
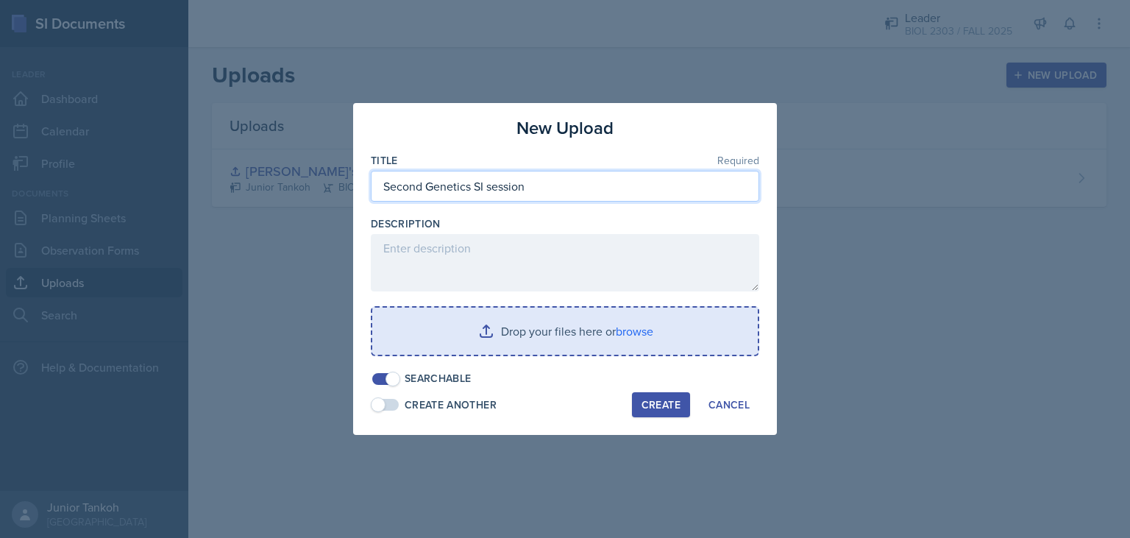
type input "Second Genetics SI session"
click at [491, 319] on input "file" at bounding box center [564, 331] width 385 height 47
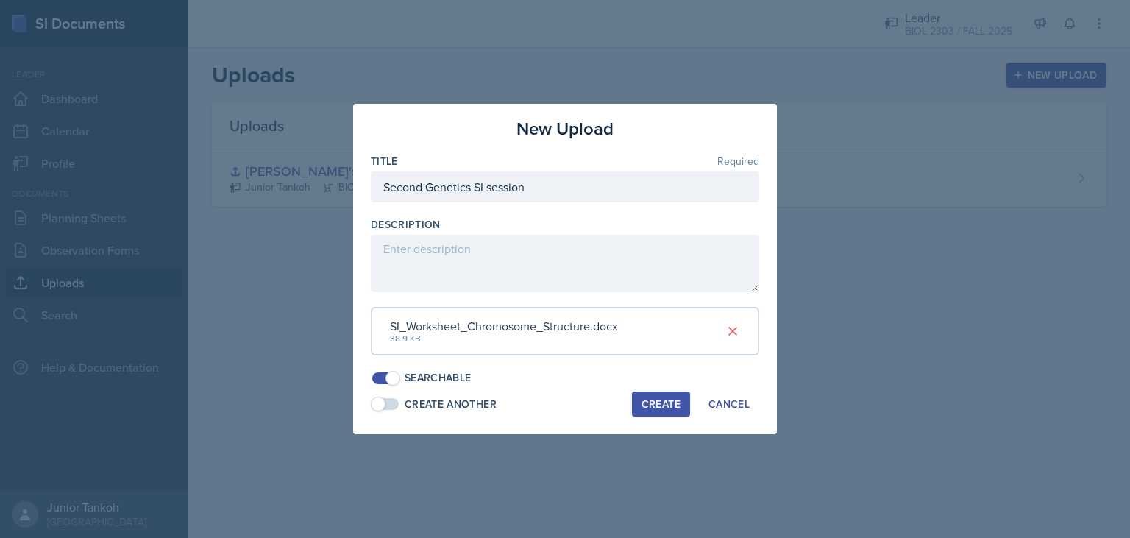
click at [653, 402] on div "Create" at bounding box center [660, 404] width 39 height 12
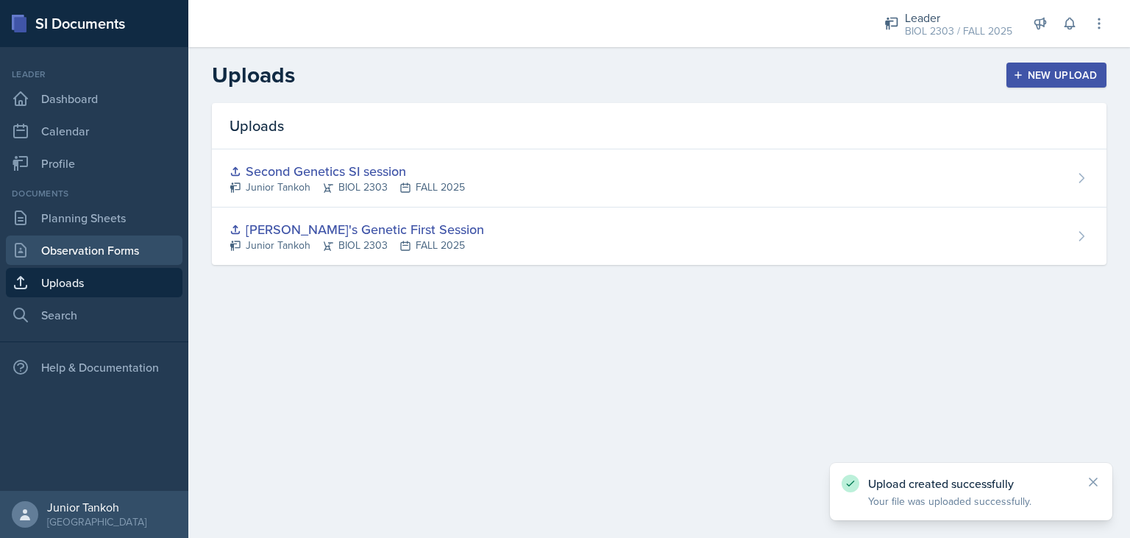
click at [94, 249] on link "Observation Forms" at bounding box center [94, 249] width 177 height 29
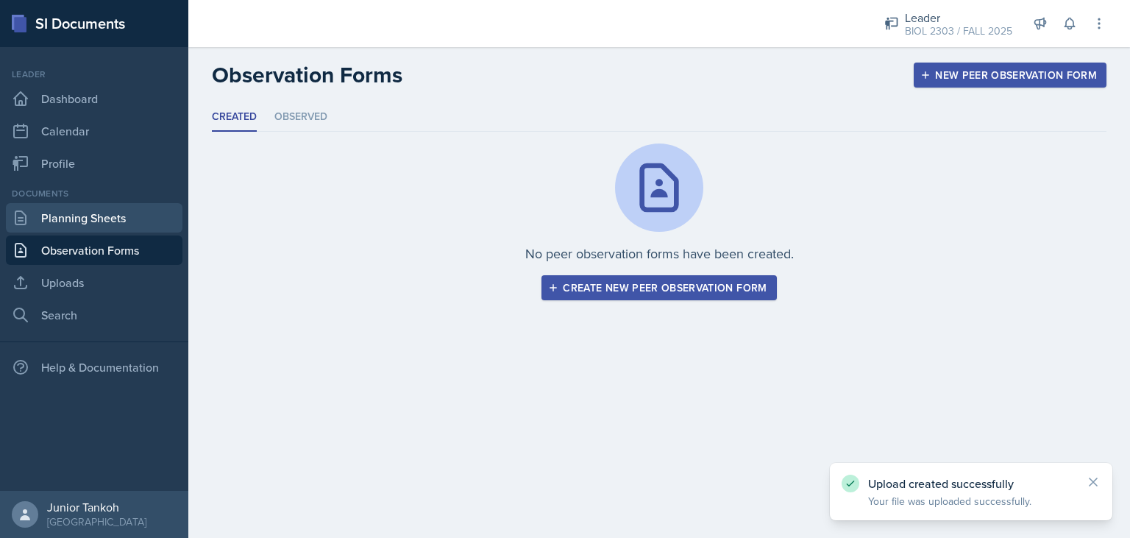
click at [97, 227] on link "Planning Sheets" at bounding box center [94, 217] width 177 height 29
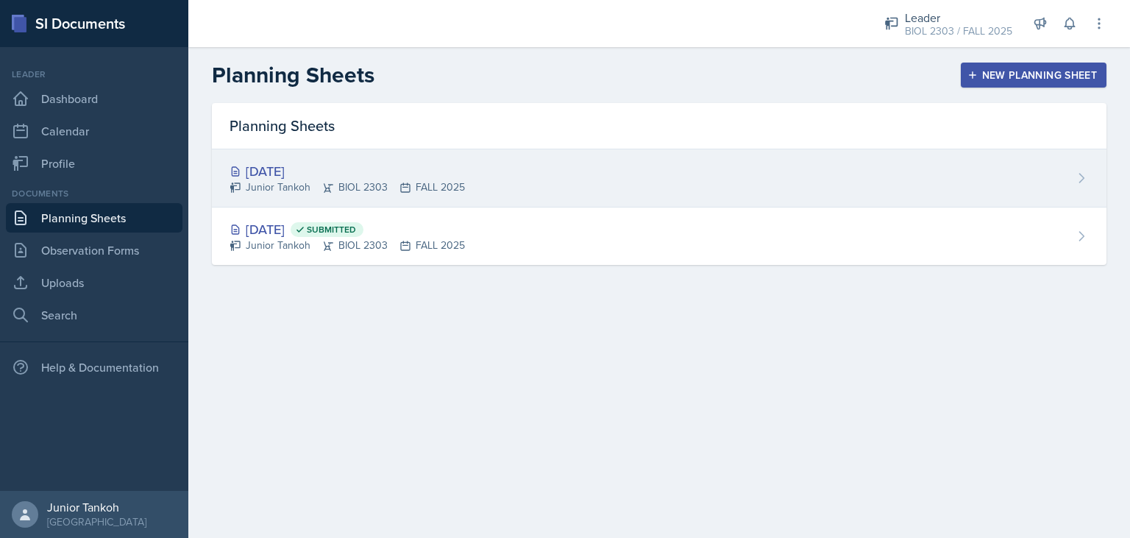
click at [355, 187] on div "Junior Tankoh BIOL 2303 FALL 2025" at bounding box center [347, 186] width 235 height 15
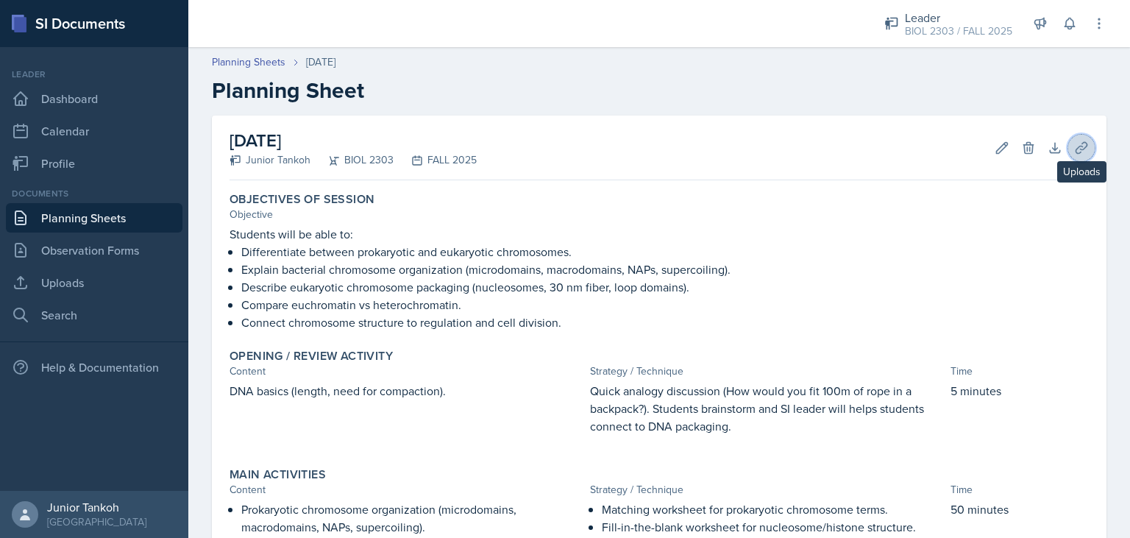
click at [1078, 146] on icon at bounding box center [1081, 147] width 11 height 11
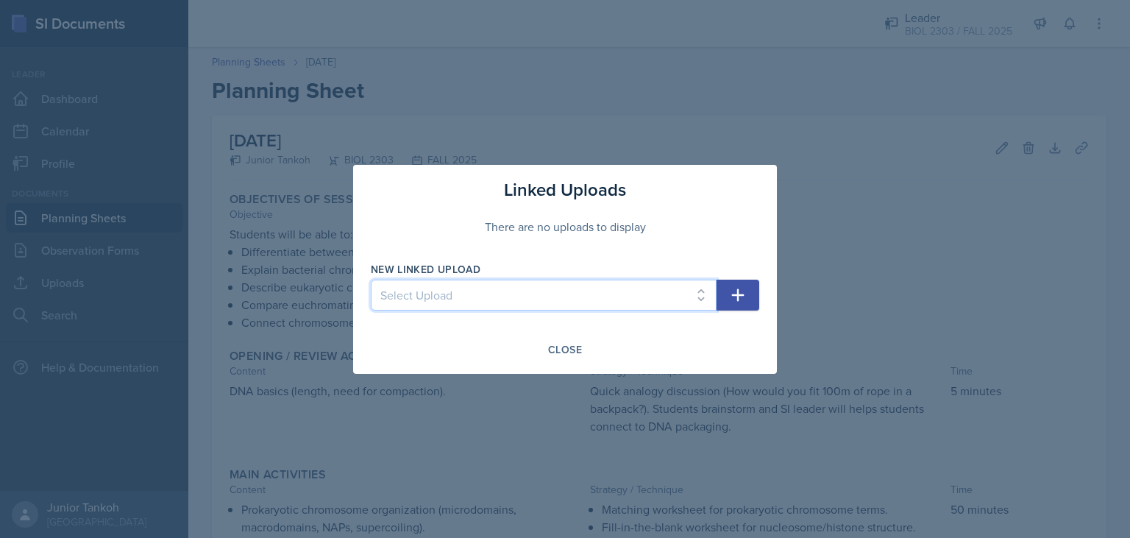
click at [371, 280] on select "Select Upload [PERSON_NAME]'s Genetic First Session Second Genetics SI session" at bounding box center [544, 295] width 346 height 31
select select "65d577f0-440a-4325-9eae-f7c4dc5609bc"
click option "Second Genetics SI session" at bounding box center [0, 0] width 0 height 0
click at [742, 296] on icon "button" at bounding box center [738, 295] width 18 height 18
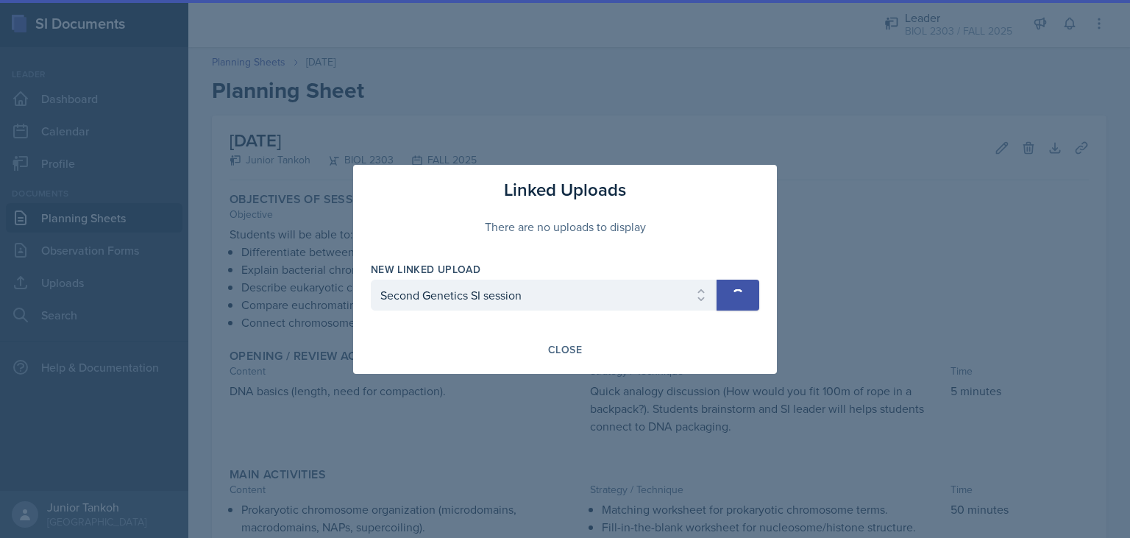
select select
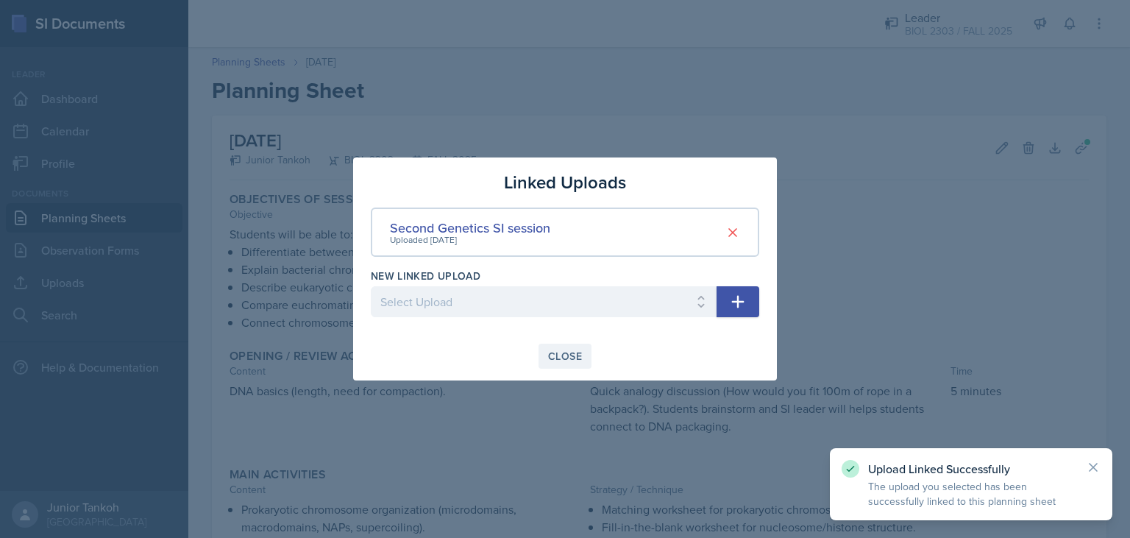
click at [567, 364] on button "Close" at bounding box center [564, 356] width 53 height 25
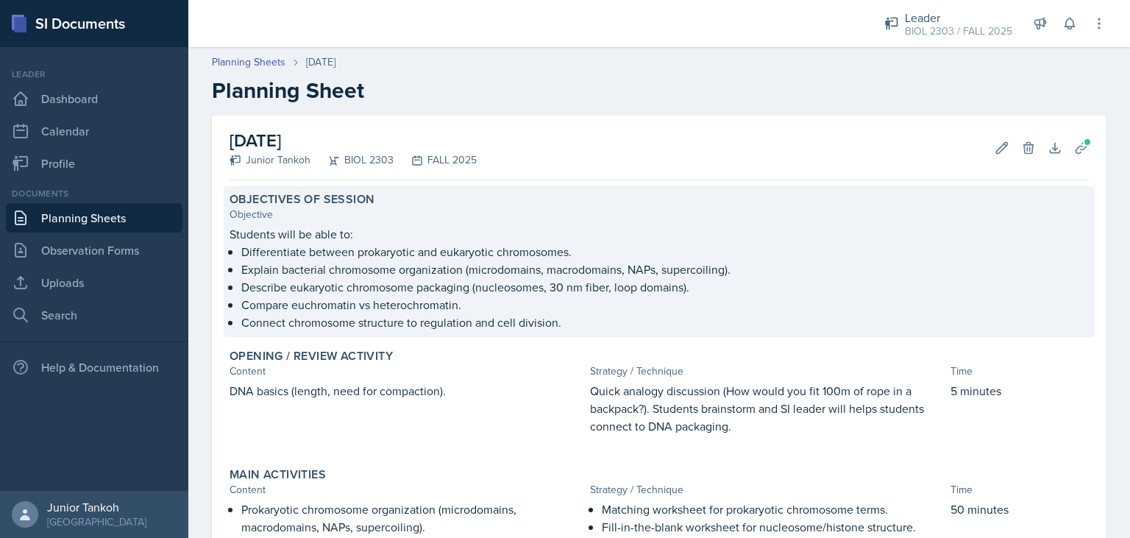
scroll to position [371, 0]
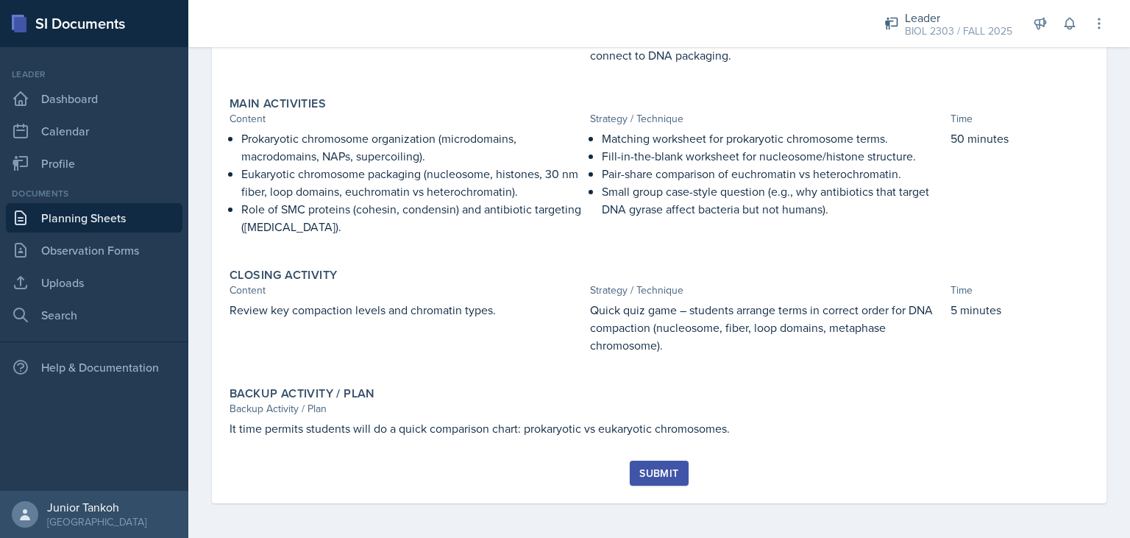
click at [649, 470] on div "Submit" at bounding box center [658, 473] width 39 height 12
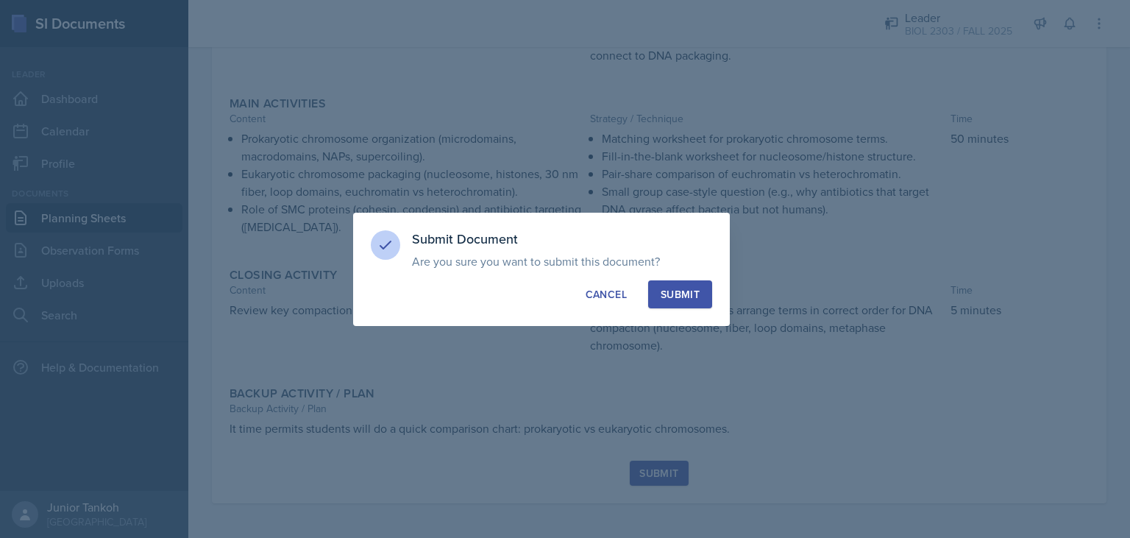
click at [690, 292] on div "Submit" at bounding box center [680, 294] width 39 height 15
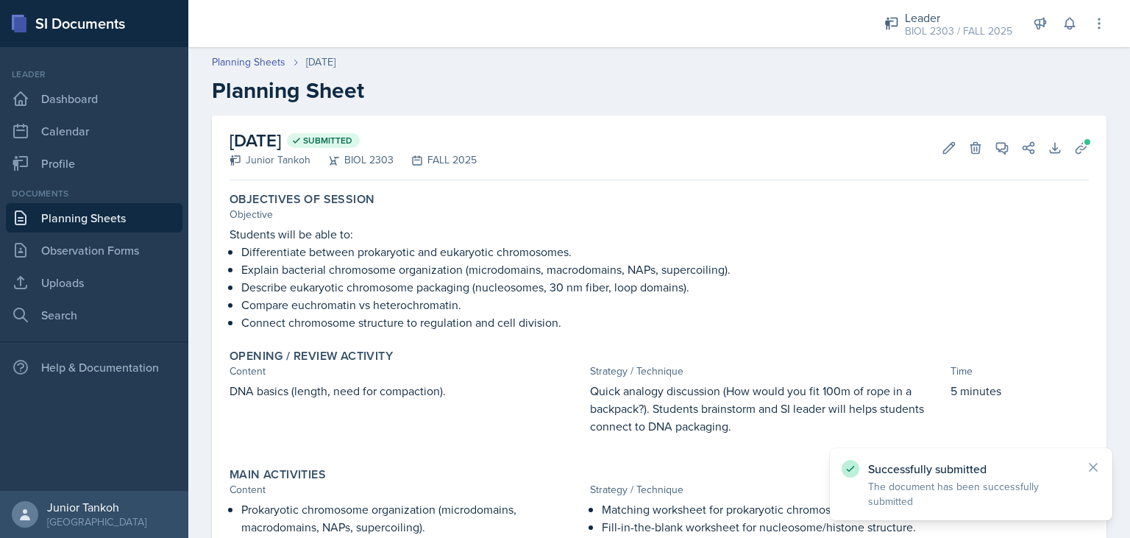
scroll to position [328, 0]
